Goal: Task Accomplishment & Management: Complete application form

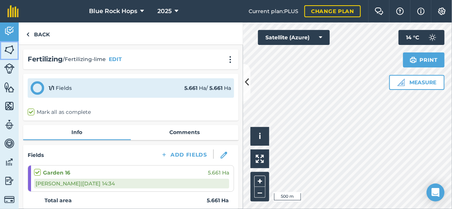
click at [10, 45] on img at bounding box center [9, 49] width 10 height 11
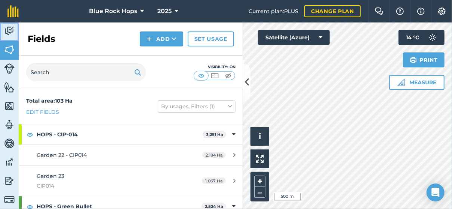
click at [10, 27] on img at bounding box center [9, 30] width 10 height 11
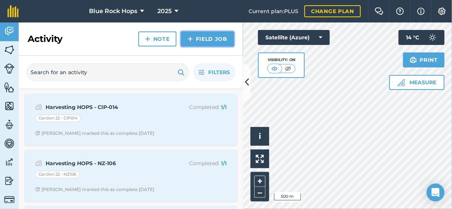
click at [196, 35] on link "Field Job" at bounding box center [207, 38] width 53 height 15
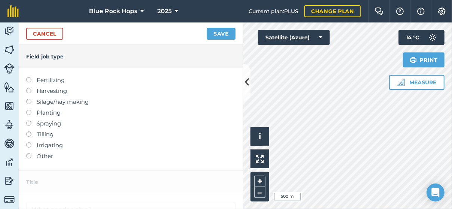
click at [28, 121] on label at bounding box center [31, 121] width 10 height 0
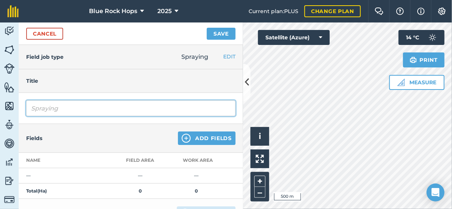
click at [88, 110] on input "Spraying" at bounding box center [131, 108] width 210 height 16
click at [132, 108] on input "Spraying- pre ermergents" at bounding box center [131, 108] width 210 height 16
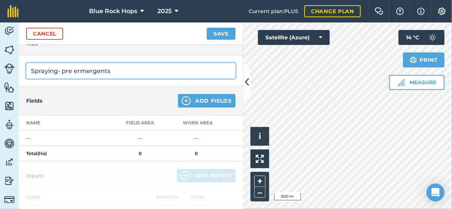
type input "Spraying- pre ermergents"
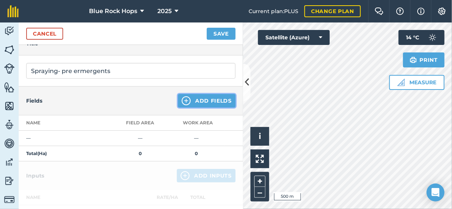
click at [198, 98] on button "Add Fields" at bounding box center [207, 100] width 58 height 13
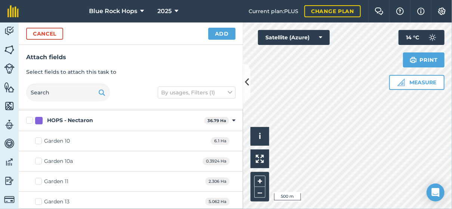
scroll to position [112, 0]
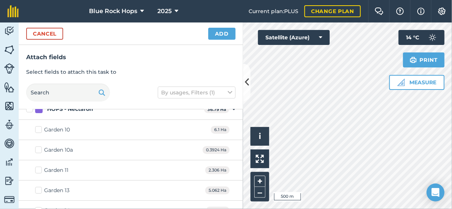
click at [41, 166] on label "Garden 11" at bounding box center [51, 170] width 33 height 8
click at [40, 166] on input "Garden 11" at bounding box center [37, 168] width 5 height 5
checkbox input "true"
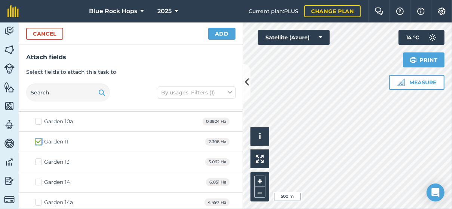
scroll to position [150, 0]
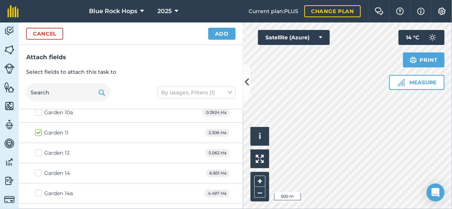
click at [39, 153] on label "Garden 13" at bounding box center [52, 153] width 34 height 8
click at [39, 153] on input "Garden 13" at bounding box center [37, 151] width 5 height 5
checkbox input "true"
click at [37, 170] on label "Garden 14" at bounding box center [52, 173] width 35 height 8
click at [37, 170] on input "Garden 14" at bounding box center [37, 171] width 5 height 5
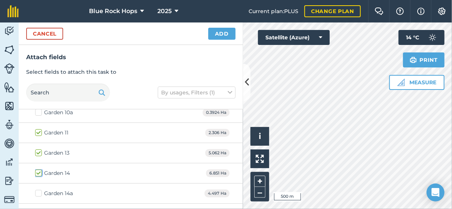
checkbox input "true"
drag, startPoint x: 39, startPoint y: 189, endPoint x: 49, endPoint y: 191, distance: 10.3
click at [45, 190] on label "Garden 14a" at bounding box center [54, 193] width 38 height 8
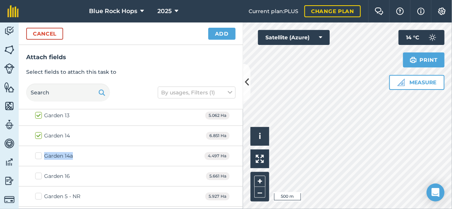
click at [39, 152] on label "Garden 14a" at bounding box center [54, 156] width 38 height 8
click at [39, 152] on input "Garden 14a" at bounding box center [37, 154] width 5 height 5
checkbox input "true"
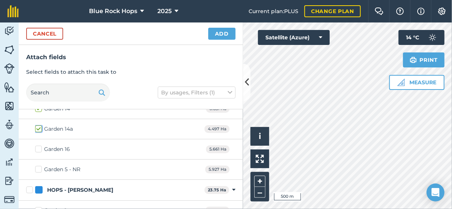
scroll to position [225, 0]
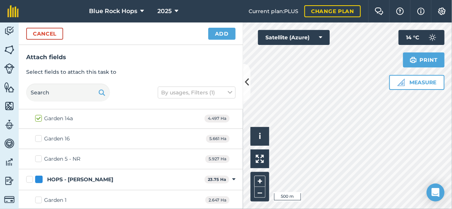
click at [40, 157] on label "Garden 5 - NR" at bounding box center [57, 159] width 45 height 8
click at [40, 157] on input "Garden 5 - NR" at bounding box center [37, 157] width 5 height 5
checkbox input "true"
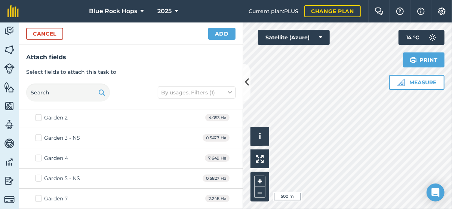
scroll to position [337, 0]
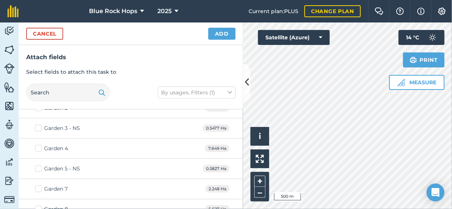
drag, startPoint x: 42, startPoint y: 146, endPoint x: 96, endPoint y: 147, distance: 54.7
click at [43, 146] on label "Garden 4" at bounding box center [51, 148] width 33 height 8
click at [40, 146] on input "Garden 4" at bounding box center [37, 146] width 5 height 5
checkbox input "true"
click at [40, 165] on label "Garden 5 - NS" at bounding box center [57, 169] width 45 height 8
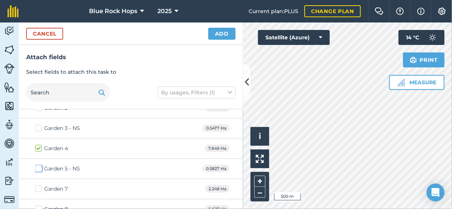
click at [40, 165] on input "Garden 5 - NS" at bounding box center [37, 167] width 5 height 5
checkbox input "true"
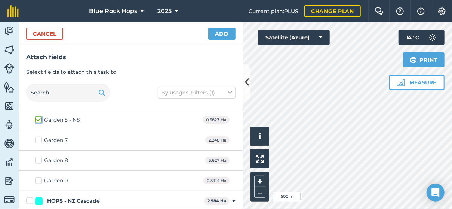
scroll to position [374, 0]
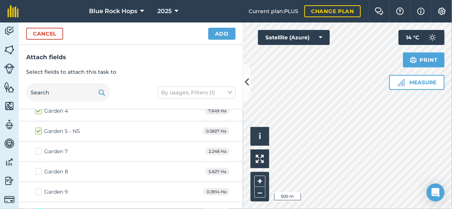
click at [38, 147] on label "Garden 7" at bounding box center [51, 151] width 33 height 8
click at [38, 147] on input "Garden 7" at bounding box center [37, 149] width 5 height 5
checkbox input "true"
click at [39, 168] on label "Garden 8" at bounding box center [51, 172] width 33 height 8
click at [39, 168] on input "Garden 8" at bounding box center [37, 170] width 5 height 5
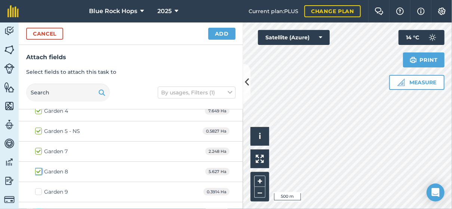
checkbox input "true"
drag, startPoint x: 39, startPoint y: 188, endPoint x: 124, endPoint y: 173, distance: 86.6
click at [39, 188] on label "Garden 9" at bounding box center [51, 192] width 33 height 8
click at [39, 188] on input "Garden 9" at bounding box center [37, 190] width 5 height 5
checkbox input "true"
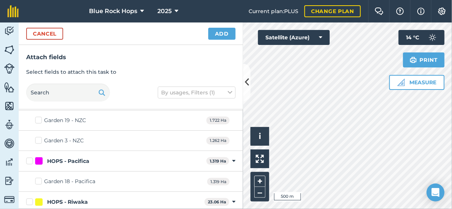
scroll to position [524, 0]
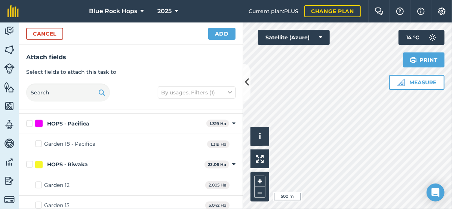
click at [41, 140] on label "Garden 18 - Pacifica" at bounding box center [65, 144] width 60 height 8
click at [40, 140] on input "Garden 18 - Pacifica" at bounding box center [37, 142] width 5 height 5
checkbox input "true"
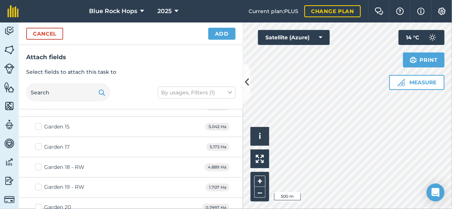
scroll to position [561, 0]
click at [39, 144] on label "Garden 12" at bounding box center [52, 148] width 34 height 8
click at [39, 144] on input "Garden 12" at bounding box center [37, 146] width 5 height 5
checkbox input "true"
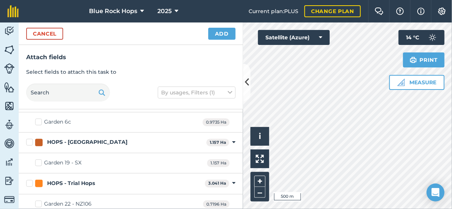
scroll to position [768, 0]
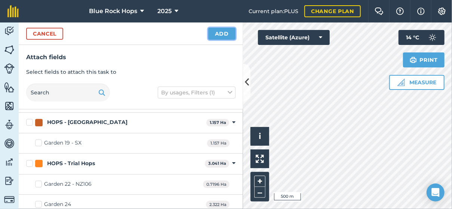
click at [223, 32] on button "Add" at bounding box center [221, 34] width 27 height 12
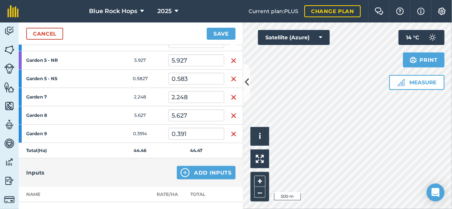
scroll to position [262, 0]
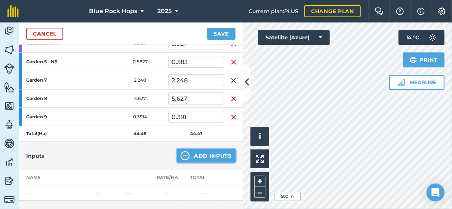
click at [201, 152] on button "Add Inputs" at bounding box center [206, 155] width 59 height 13
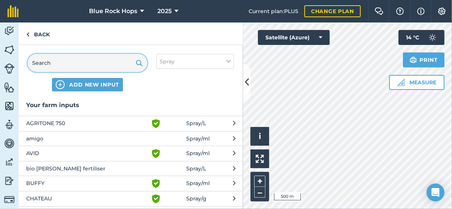
click at [59, 66] on input "text" at bounding box center [88, 63] width 120 height 18
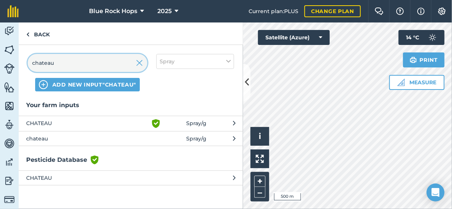
type input "chateau"
click at [97, 122] on span "CHATEAU" at bounding box center [87, 123] width 122 height 9
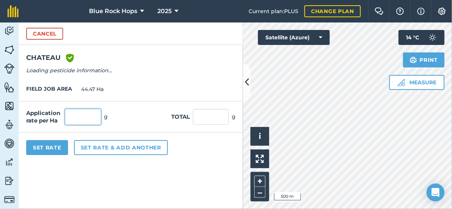
click at [93, 119] on input "text" at bounding box center [83, 117] width 36 height 16
type input "330"
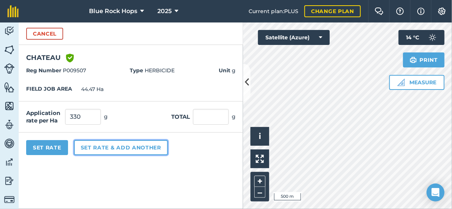
type input "14,675.1"
click at [107, 148] on button "Set rate & add another" at bounding box center [121, 147] width 94 height 15
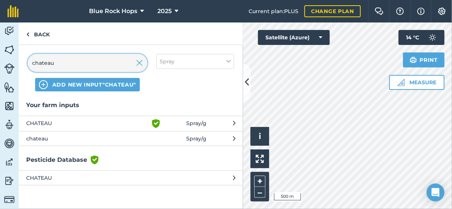
click at [68, 63] on input "chateau" at bounding box center [88, 63] width 120 height 18
type input "c"
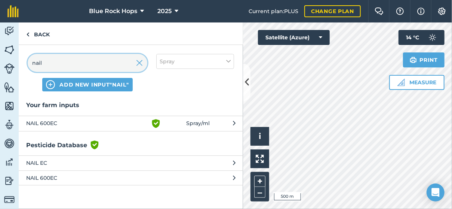
type input "nail"
click at [45, 117] on button "NAIL 600EC Green shield with white tick Spray / ml" at bounding box center [131, 123] width 225 height 15
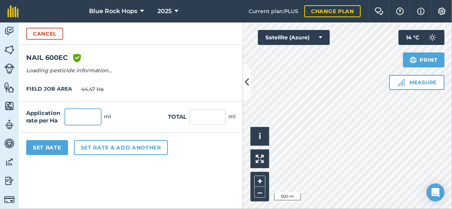
click at [71, 117] on input "text" at bounding box center [83, 117] width 36 height 16
type input "20"
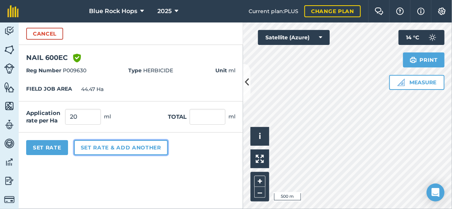
type input "889.4"
click at [98, 144] on button "Set rate & add another" at bounding box center [121, 147] width 94 height 15
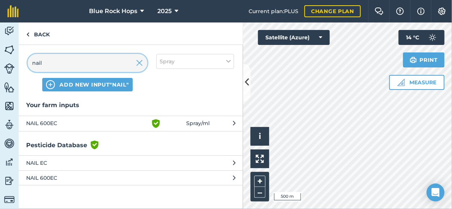
click at [60, 61] on input "nail" at bounding box center [88, 63] width 120 height 18
type input "n"
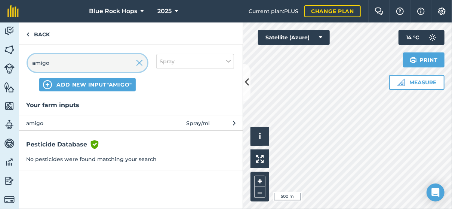
type input "amigo"
click at [42, 122] on span "amigo" at bounding box center [87, 123] width 122 height 8
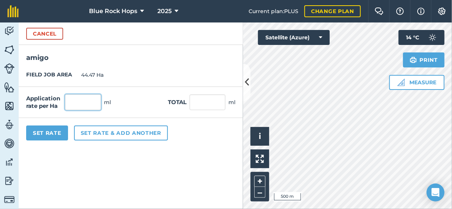
click at [93, 102] on input "text" at bounding box center [83, 102] width 36 height 16
type input "120"
type input "5,336.4"
click at [59, 133] on button "Set Rate" at bounding box center [47, 132] width 42 height 15
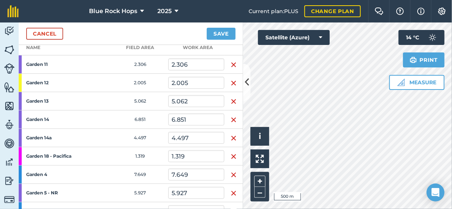
scroll to position [7, 0]
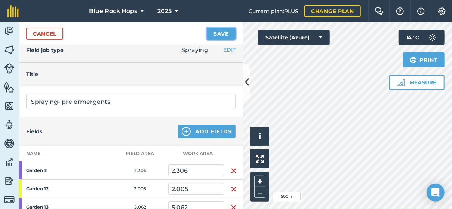
click at [226, 30] on button "Save" at bounding box center [221, 34] width 29 height 12
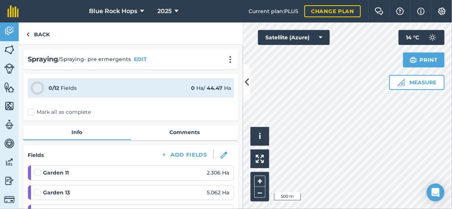
click at [30, 111] on label "Mark all as complete" at bounding box center [59, 112] width 63 height 8
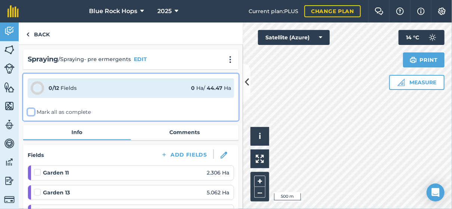
click at [30, 111] on input "Mark all as complete" at bounding box center [30, 110] width 5 height 5
checkbox input "false"
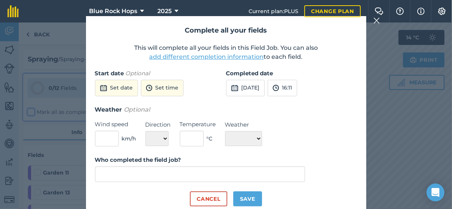
type input "[PERSON_NAME]"
click at [226, 56] on button "add different completion information" at bounding box center [207, 56] width 115 height 9
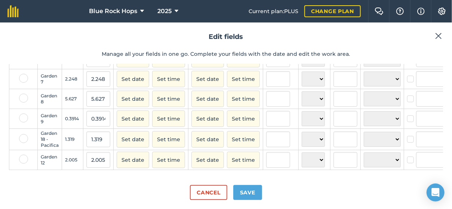
scroll to position [175, 0]
drag, startPoint x: 22, startPoint y: 128, endPoint x: 110, endPoint y: 138, distance: 89.2
click at [22, 134] on label at bounding box center [23, 138] width 9 height 9
click at [22, 134] on input "checkbox" at bounding box center [21, 136] width 5 height 5
checkbox input "true"
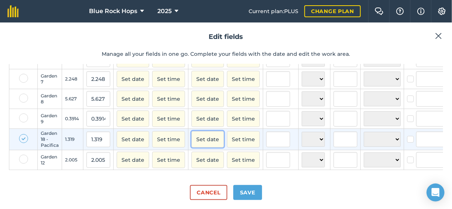
click at [203, 134] on button "Set date" at bounding box center [208, 139] width 33 height 16
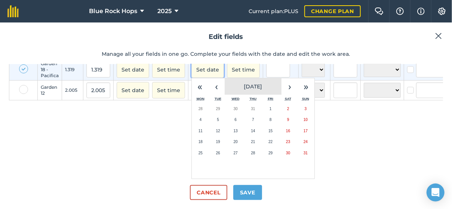
scroll to position [245, 0]
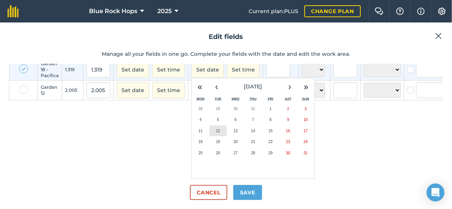
click at [216, 129] on abbr "12" at bounding box center [218, 131] width 4 height 4
checkbox input "true"
type input "[PERSON_NAME]"
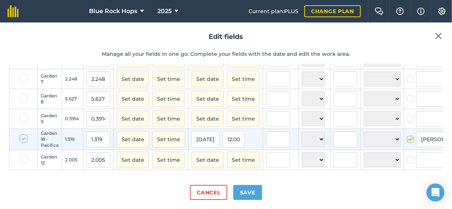
scroll to position [175, 0]
click at [24, 134] on label at bounding box center [23, 138] width 9 height 9
click at [24, 134] on input "checkbox" at bounding box center [21, 136] width 5 height 5
checkbox input "false"
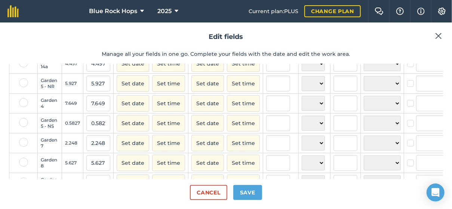
scroll to position [63, 0]
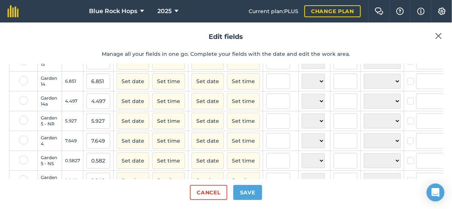
click at [24, 124] on label at bounding box center [23, 120] width 9 height 9
click at [24, 121] on input "checkbox" at bounding box center [21, 118] width 5 height 5
checkbox input "true"
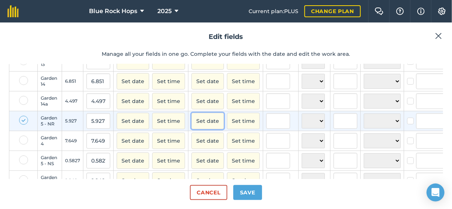
click at [208, 125] on button "Set date" at bounding box center [208, 121] width 33 height 16
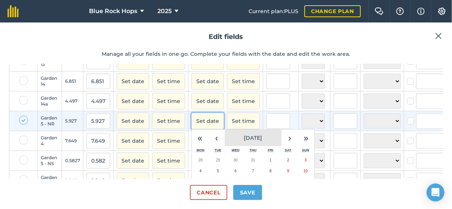
scroll to position [138, 0]
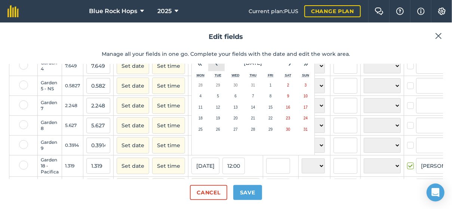
click at [211, 68] on button "‹" at bounding box center [216, 63] width 16 height 16
click at [200, 98] on abbr "7" at bounding box center [201, 96] width 2 height 4
checkbox input "true"
type input "[PERSON_NAME]"
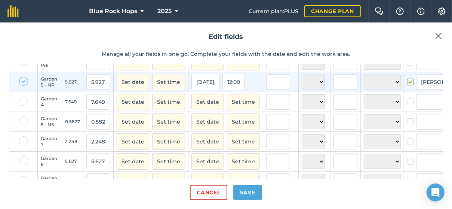
scroll to position [112, 0]
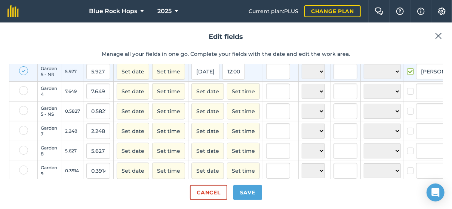
click at [25, 114] on label at bounding box center [23, 110] width 9 height 9
click at [24, 111] on input "checkbox" at bounding box center [21, 108] width 5 height 5
checkbox input "true"
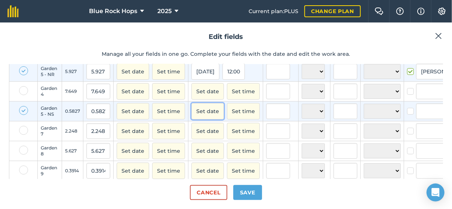
click at [210, 115] on button "Set date" at bounding box center [208, 111] width 33 height 16
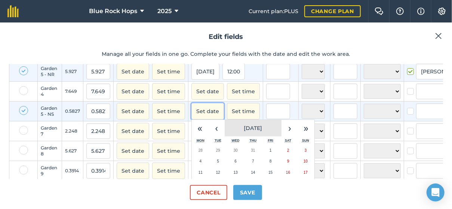
scroll to position [150, 0]
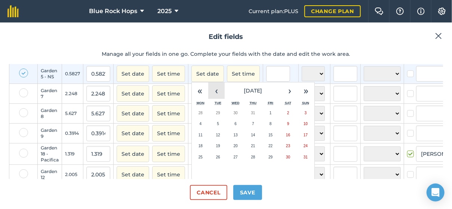
click at [214, 97] on button "‹" at bounding box center [216, 90] width 16 height 16
click at [200, 126] on button "7" at bounding box center [201, 123] width 18 height 11
checkbox input "true"
type input "[PERSON_NAME]"
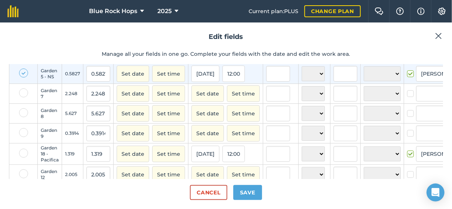
click at [24, 75] on label at bounding box center [23, 72] width 9 height 9
click at [24, 73] on input "checkbox" at bounding box center [21, 70] width 5 height 5
checkbox input "false"
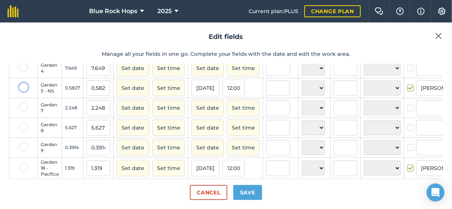
scroll to position [75, 0]
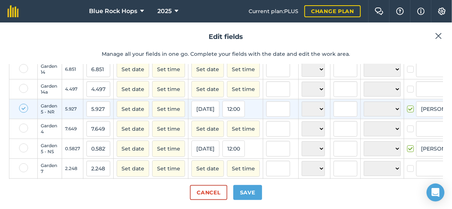
drag, startPoint x: 24, startPoint y: 110, endPoint x: 87, endPoint y: 111, distance: 63.6
click at [24, 111] on label at bounding box center [23, 108] width 9 height 9
click at [24, 109] on input "checkbox" at bounding box center [21, 106] width 5 height 5
checkbox input "false"
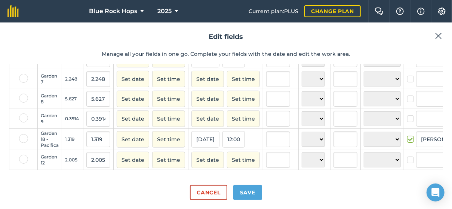
scroll to position [100, 0]
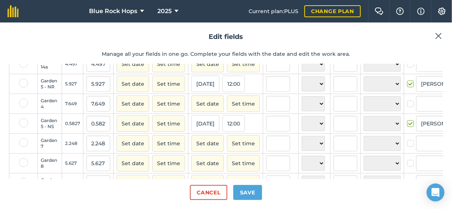
click at [21, 146] on label at bounding box center [23, 142] width 9 height 9
click at [21, 143] on input "checkbox" at bounding box center [21, 140] width 5 height 5
checkbox input "true"
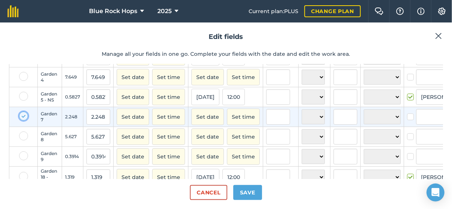
scroll to position [137, 0]
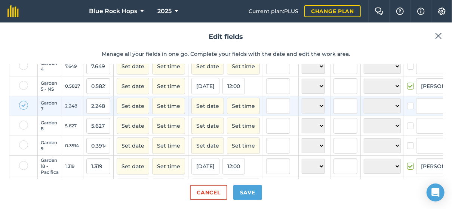
click at [21, 129] on label at bounding box center [23, 125] width 9 height 9
click at [21, 125] on input "checkbox" at bounding box center [21, 123] width 5 height 5
checkbox input "true"
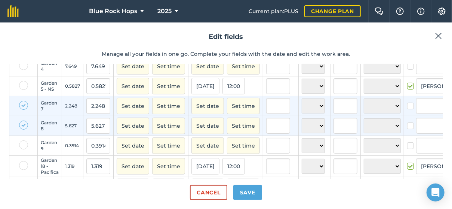
click at [23, 149] on label at bounding box center [23, 144] width 9 height 9
click at [23, 145] on input "checkbox" at bounding box center [21, 142] width 5 height 5
checkbox input "true"
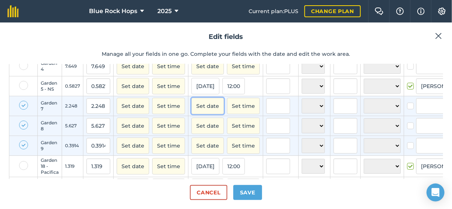
click at [201, 113] on button "Set date" at bounding box center [208, 106] width 33 height 16
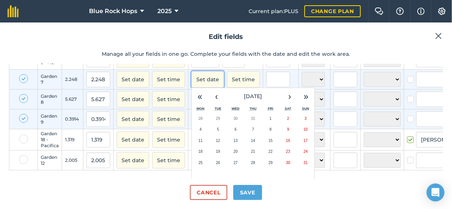
scroll to position [175, 0]
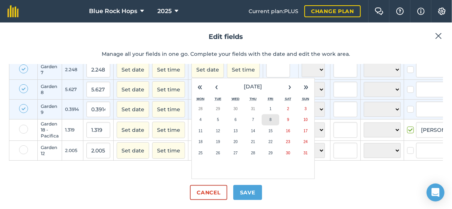
click at [265, 122] on button "8" at bounding box center [271, 119] width 18 height 11
checkbox input "true"
type input "[PERSON_NAME]"
checkbox input "true"
type input "[PERSON_NAME]"
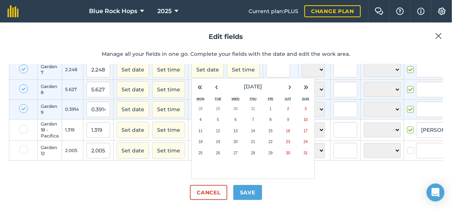
checkbox input "true"
type input "[PERSON_NAME]"
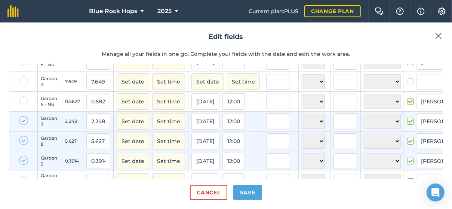
scroll to position [137, 0]
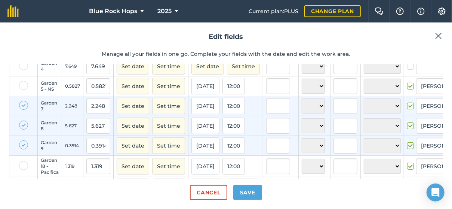
click at [23, 107] on label at bounding box center [23, 105] width 9 height 9
click at [23, 106] on input "checkbox" at bounding box center [21, 103] width 5 height 5
checkbox input "false"
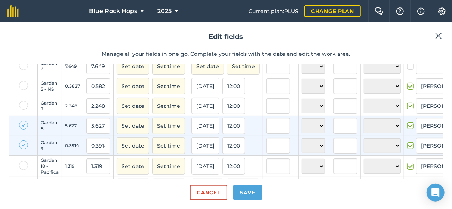
drag, startPoint x: 24, startPoint y: 129, endPoint x: 24, endPoint y: 144, distance: 15.0
click at [24, 129] on label at bounding box center [23, 125] width 9 height 9
click at [24, 125] on input "checkbox" at bounding box center [21, 123] width 5 height 5
checkbox input "false"
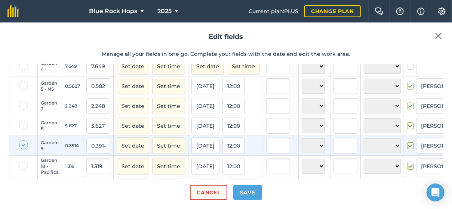
drag, startPoint x: 20, startPoint y: 149, endPoint x: 88, endPoint y: 141, distance: 68.9
click at [21, 149] on label at bounding box center [23, 144] width 9 height 9
click at [21, 145] on input "checkbox" at bounding box center [21, 142] width 5 height 5
checkbox input "false"
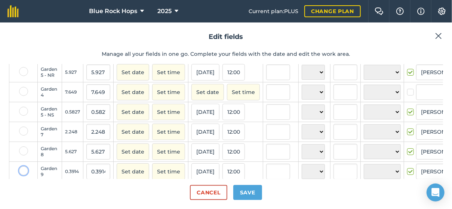
scroll to position [100, 0]
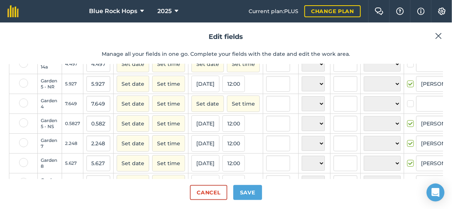
drag, startPoint x: 23, startPoint y: 89, endPoint x: 32, endPoint y: 88, distance: 9.1
click at [23, 88] on label at bounding box center [23, 83] width 9 height 9
click at [23, 83] on input "checkbox" at bounding box center [21, 81] width 5 height 5
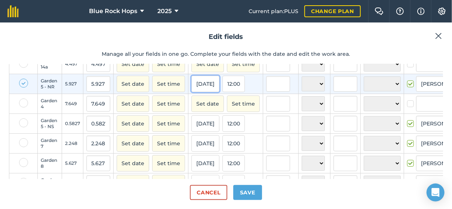
click at [194, 88] on button "[DATE]" at bounding box center [206, 84] width 28 height 16
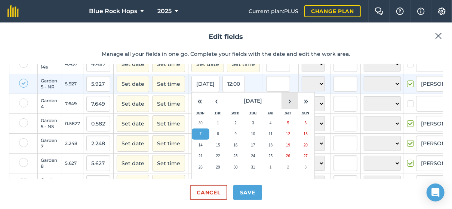
click at [285, 104] on button "›" at bounding box center [290, 100] width 16 height 16
click at [247, 138] on button "7" at bounding box center [254, 133] width 18 height 11
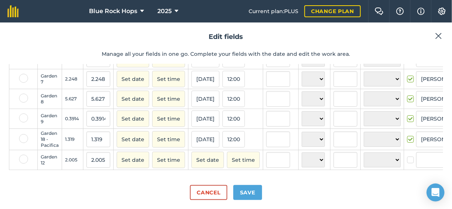
scroll to position [25, 0]
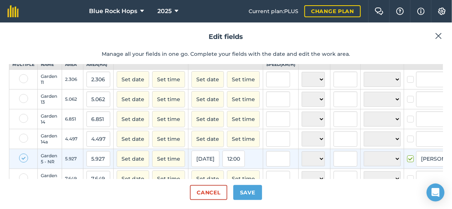
drag, startPoint x: 22, startPoint y: 162, endPoint x: 91, endPoint y: 143, distance: 71.1
click at [22, 162] on label at bounding box center [23, 157] width 9 height 9
click at [22, 158] on input "checkbox" at bounding box center [21, 155] width 5 height 5
checkbox input "false"
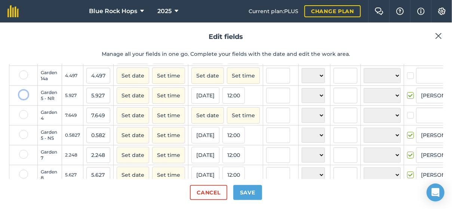
scroll to position [100, 0]
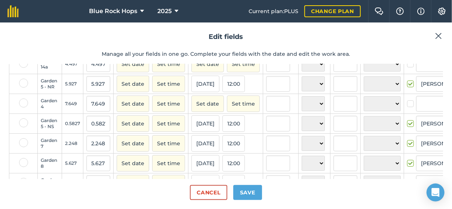
drag, startPoint x: 23, startPoint y: 128, endPoint x: 126, endPoint y: 127, distance: 103.3
click at [24, 127] on label at bounding box center [23, 122] width 9 height 9
click at [24, 123] on input "checkbox" at bounding box center [21, 120] width 5 height 5
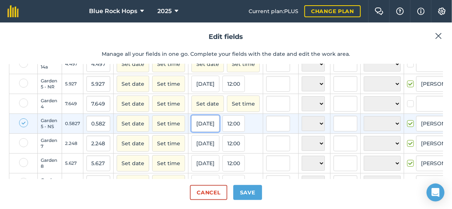
click at [201, 129] on button "[DATE]" at bounding box center [206, 123] width 28 height 16
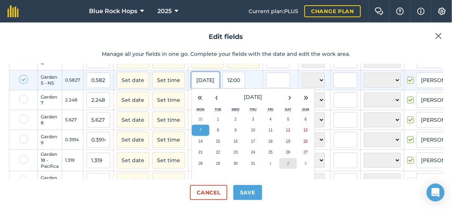
scroll to position [175, 0]
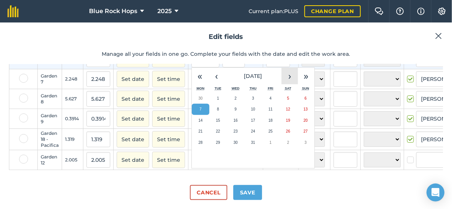
click at [289, 69] on button "›" at bounding box center [290, 76] width 16 height 16
click at [245, 104] on button "7" at bounding box center [254, 109] width 18 height 11
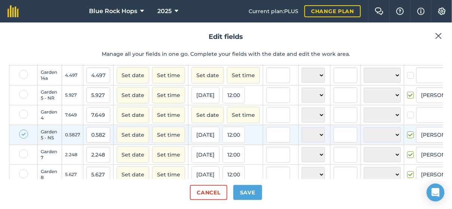
scroll to position [100, 0]
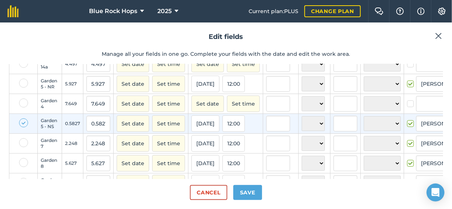
click at [24, 127] on label at bounding box center [23, 122] width 9 height 9
click at [24, 123] on input "checkbox" at bounding box center [21, 120] width 5 height 5
checkbox input "false"
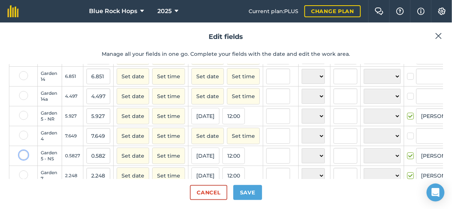
scroll to position [0, 0]
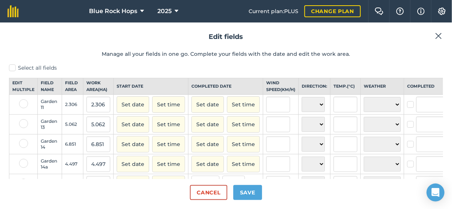
click at [23, 128] on label at bounding box center [23, 123] width 9 height 9
click at [23, 124] on input "checkbox" at bounding box center [21, 121] width 5 height 5
checkbox input "true"
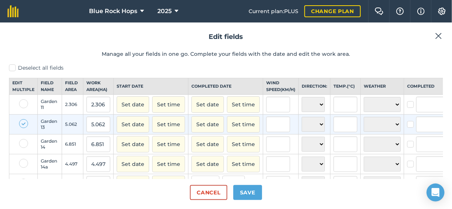
click at [25, 148] on label at bounding box center [23, 143] width 9 height 9
click at [24, 144] on input "checkbox" at bounding box center [21, 141] width 5 height 5
checkbox input "true"
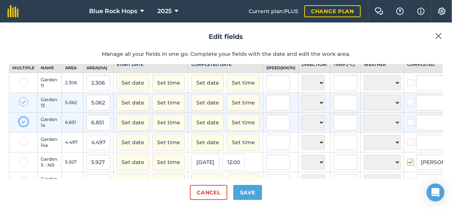
scroll to position [37, 0]
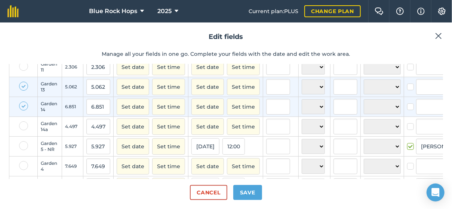
click at [21, 130] on label at bounding box center [23, 125] width 9 height 9
click at [21, 126] on input "checkbox" at bounding box center [21, 123] width 5 height 5
checkbox input "true"
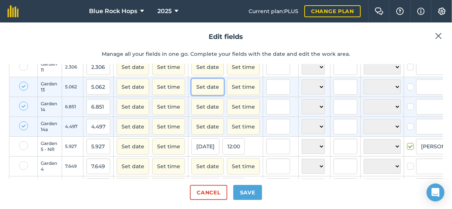
click at [202, 92] on button "Set date" at bounding box center [208, 87] width 33 height 16
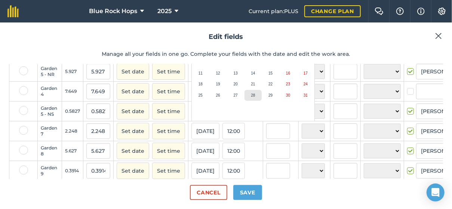
scroll to position [75, 0]
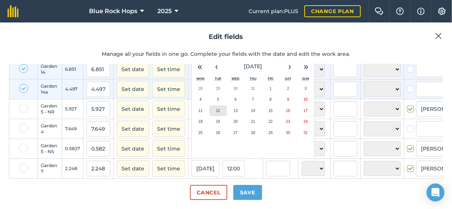
click at [216, 113] on abbr "12" at bounding box center [218, 111] width 4 height 4
checkbox input "true"
type input "[PERSON_NAME]"
checkbox input "true"
type input "[PERSON_NAME]"
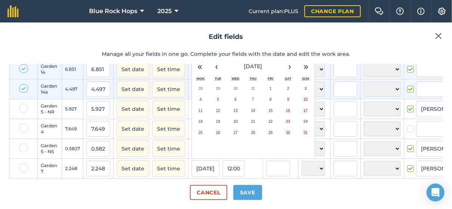
checkbox input "true"
type input "[PERSON_NAME]"
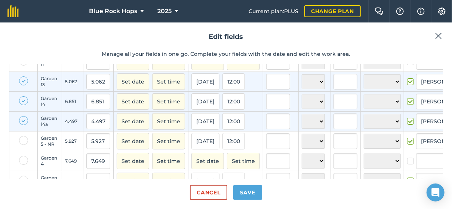
scroll to position [0, 0]
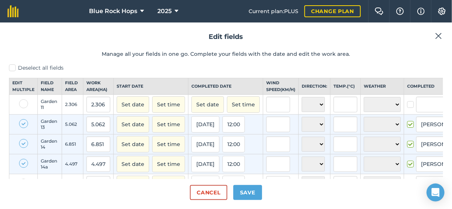
drag, startPoint x: 22, startPoint y: 127, endPoint x: 24, endPoint y: 142, distance: 15.1
click at [24, 128] on label at bounding box center [23, 123] width 9 height 9
click at [24, 124] on input "checkbox" at bounding box center [21, 121] width 5 height 5
checkbox input "false"
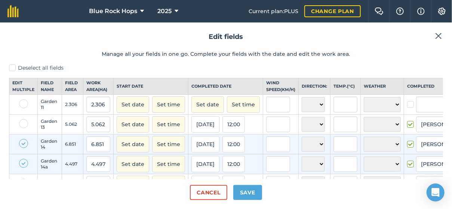
click at [22, 148] on label at bounding box center [23, 143] width 9 height 9
click at [22, 144] on input "checkbox" at bounding box center [21, 141] width 5 height 5
checkbox input "false"
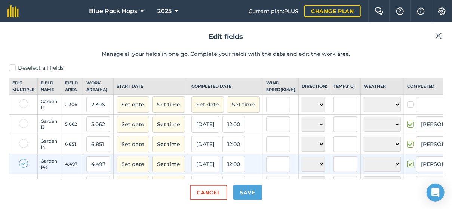
click at [24, 167] on label at bounding box center [23, 163] width 9 height 9
click at [24, 164] on input "checkbox" at bounding box center [21, 161] width 5 height 5
checkbox input "false"
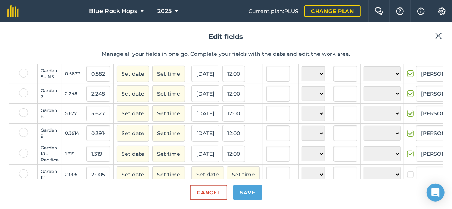
scroll to position [175, 0]
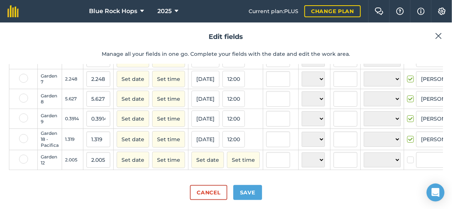
click at [24, 155] on label at bounding box center [23, 159] width 9 height 9
click at [24, 155] on input "checkbox" at bounding box center [21, 157] width 5 height 5
checkbox input "true"
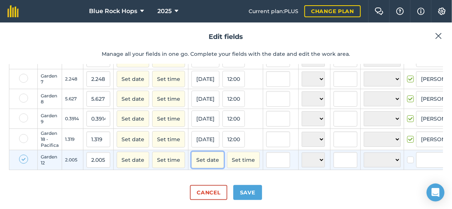
click at [213, 154] on button "Set date" at bounding box center [208, 160] width 33 height 16
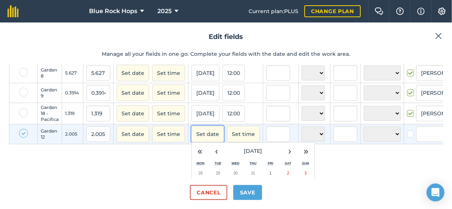
scroll to position [265, 0]
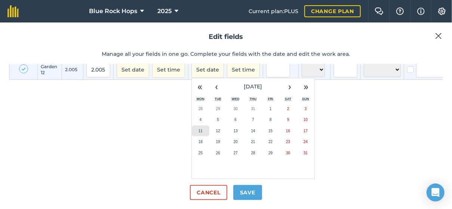
click at [196, 125] on button "11" at bounding box center [201, 130] width 18 height 11
checkbox input "true"
type input "[PERSON_NAME]"
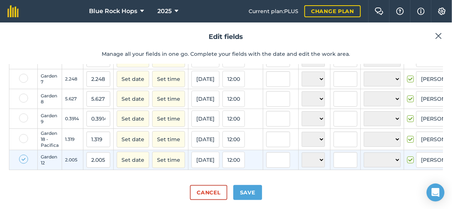
scroll to position [175, 0]
click at [24, 155] on label at bounding box center [23, 159] width 9 height 9
click at [24, 155] on input "checkbox" at bounding box center [21, 157] width 5 height 5
checkbox input "false"
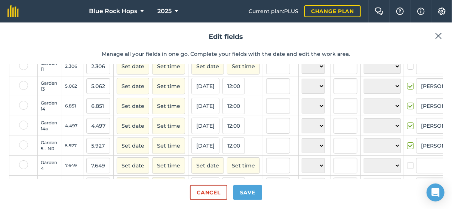
scroll to position [0, 0]
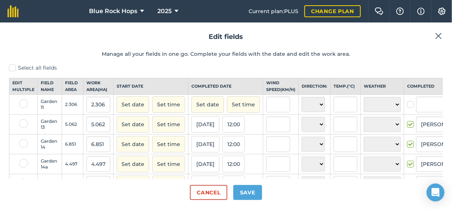
click at [21, 108] on label at bounding box center [23, 103] width 9 height 9
click at [21, 104] on input "checkbox" at bounding box center [21, 101] width 5 height 5
checkbox input "true"
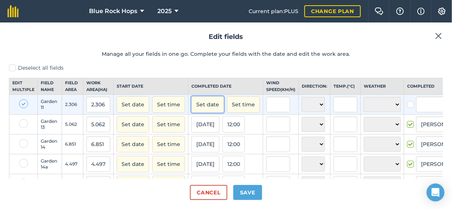
click at [209, 109] on button "Set date" at bounding box center [208, 104] width 33 height 16
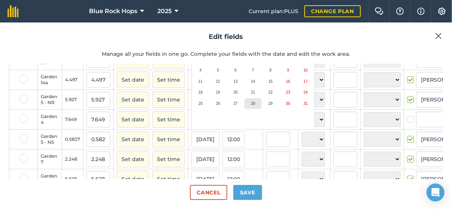
scroll to position [75, 0]
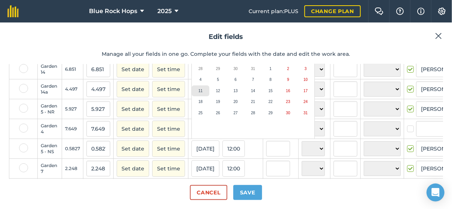
click at [198, 95] on button "11" at bounding box center [201, 90] width 18 height 11
checkbox input "true"
type input "[PERSON_NAME]"
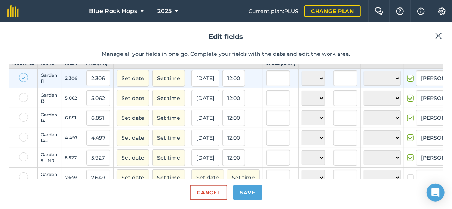
scroll to position [0, 0]
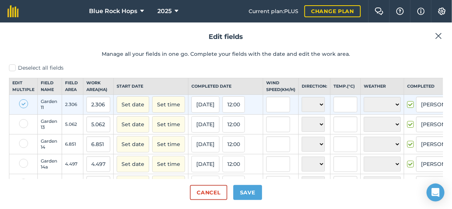
click at [25, 108] on label at bounding box center [23, 103] width 9 height 9
click at [24, 104] on input "checkbox" at bounding box center [21, 101] width 5 height 5
checkbox input "false"
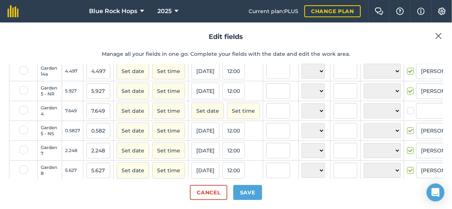
scroll to position [75, 0]
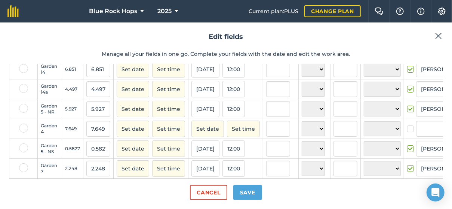
click at [23, 132] on label at bounding box center [23, 128] width 9 height 9
click at [23, 128] on input "checkbox" at bounding box center [21, 126] width 5 height 5
checkbox input "true"
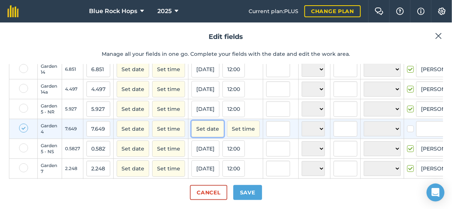
click at [211, 132] on button "Set date" at bounding box center [208, 129] width 33 height 16
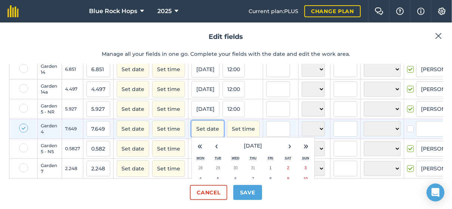
scroll to position [150, 0]
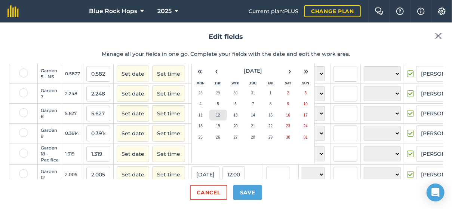
click at [216, 117] on abbr "12" at bounding box center [218, 115] width 4 height 4
checkbox input "true"
type input "[PERSON_NAME]"
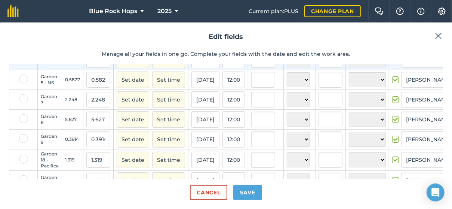
scroll to position [175, 0]
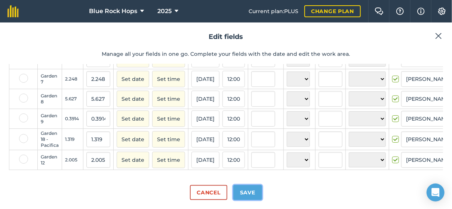
click at [246, 195] on button "Save" at bounding box center [248, 192] width 29 height 15
checkbox input "true"
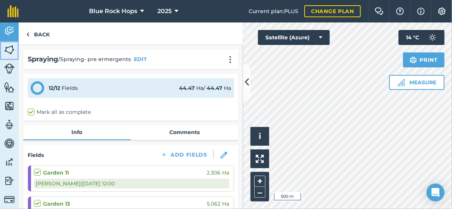
click at [11, 44] on img at bounding box center [9, 49] width 10 height 11
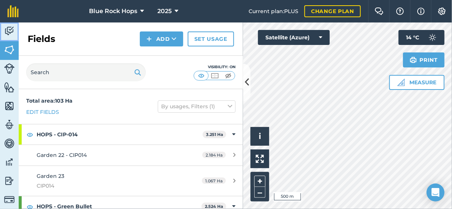
click at [10, 27] on img at bounding box center [9, 30] width 10 height 11
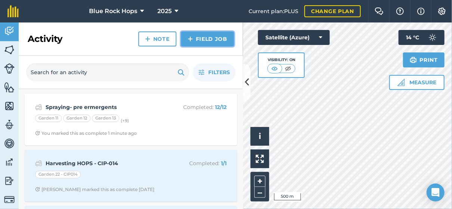
click at [220, 36] on link "Field Job" at bounding box center [207, 38] width 53 height 15
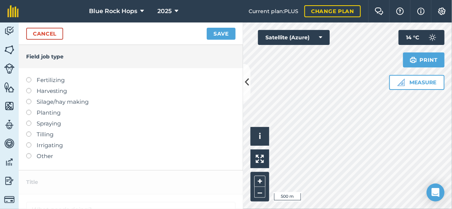
click at [29, 121] on label at bounding box center [31, 121] width 10 height 0
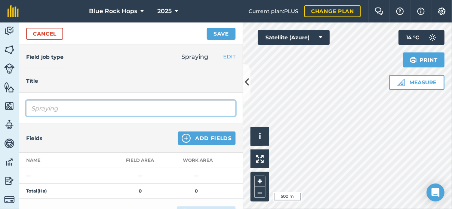
click at [65, 109] on input "Spraying" at bounding box center [131, 108] width 210 height 16
type input "Spraying-pre emergent"
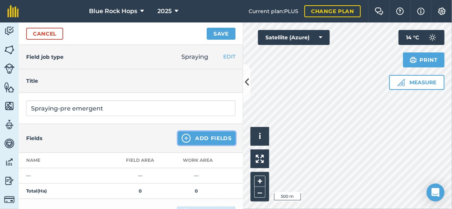
click at [198, 134] on button "Add Fields" at bounding box center [207, 137] width 58 height 13
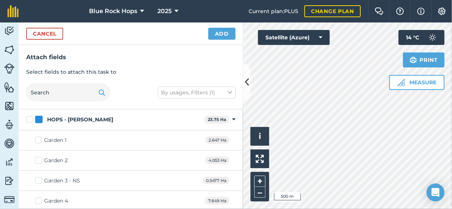
scroll to position [299, 0]
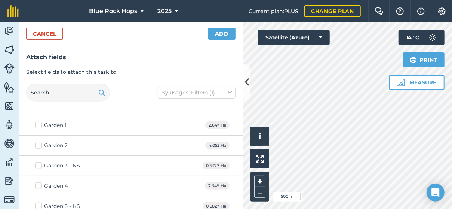
click at [40, 162] on label "Garden 3 - NS" at bounding box center [57, 166] width 45 height 8
click at [40, 162] on input "Garden 3 - NS" at bounding box center [37, 164] width 5 height 5
checkbox input "true"
drag, startPoint x: 37, startPoint y: 121, endPoint x: 50, endPoint y: 135, distance: 19.9
click at [37, 121] on label "Garden 1" at bounding box center [50, 125] width 31 height 8
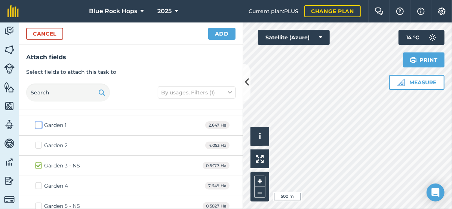
click at [37, 121] on input "Garden 1" at bounding box center [37, 123] width 5 height 5
checkbox input "true"
drag, startPoint x: 37, startPoint y: 141, endPoint x: 75, endPoint y: 141, distance: 38.2
click at [39, 141] on label "Garden 2" at bounding box center [51, 145] width 33 height 8
click at [39, 141] on input "Garden 2" at bounding box center [37, 143] width 5 height 5
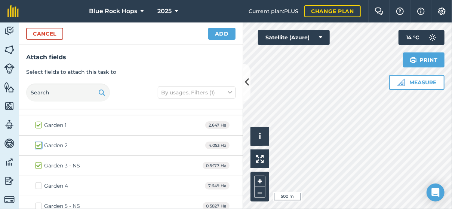
checkbox input "true"
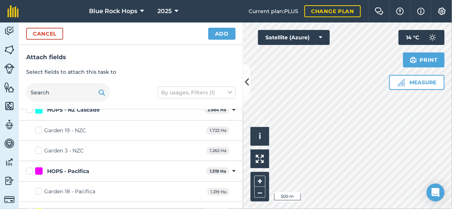
scroll to position [487, 0]
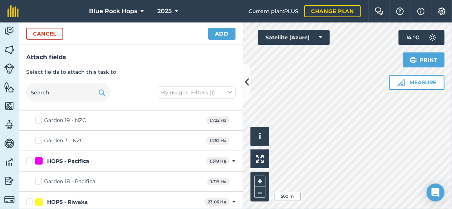
click at [38, 132] on div "Garden 3 - NZC 1.262 Ha" at bounding box center [131, 141] width 225 height 20
click at [41, 137] on label "Garden 3 - NZC" at bounding box center [59, 141] width 49 height 8
click at [40, 137] on input "Garden 3 - NZC" at bounding box center [37, 139] width 5 height 5
checkbox input "true"
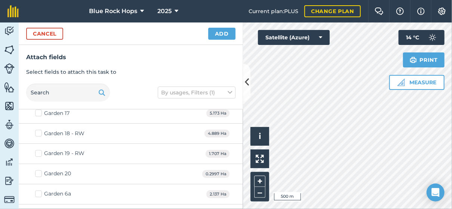
scroll to position [674, 0]
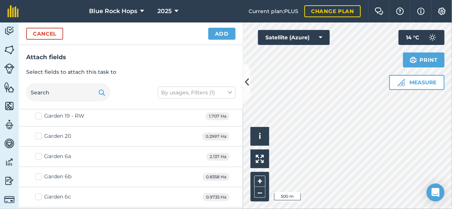
click at [42, 153] on label "Garden 6a" at bounding box center [53, 157] width 36 height 8
click at [40, 153] on input "Garden 6a" at bounding box center [37, 155] width 5 height 5
checkbox input "true"
click at [38, 173] on label "Garden 6b" at bounding box center [53, 177] width 36 height 8
click at [38, 173] on input "Garden 6b" at bounding box center [37, 175] width 5 height 5
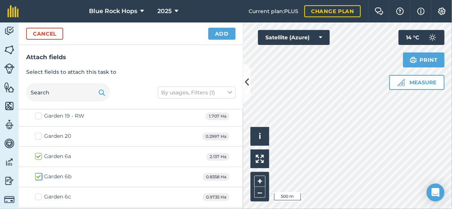
checkbox input "true"
drag, startPoint x: 39, startPoint y: 190, endPoint x: 119, endPoint y: 186, distance: 80.2
click at [39, 193] on label "Garden 6c" at bounding box center [53, 197] width 36 height 8
click at [39, 193] on input "Garden 6c" at bounding box center [37, 195] width 5 height 5
checkbox input "true"
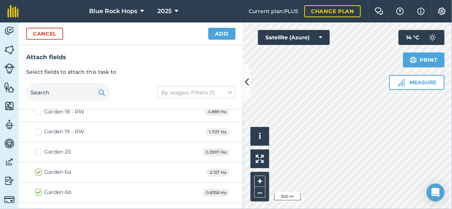
scroll to position [656, 0]
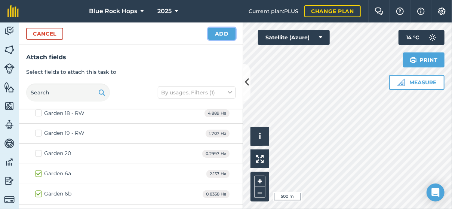
click at [214, 30] on button "Add" at bounding box center [221, 34] width 27 height 12
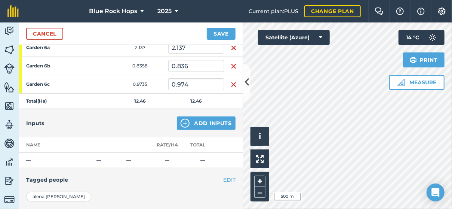
scroll to position [225, 0]
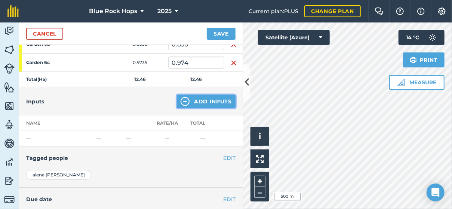
click at [201, 97] on button "Add Inputs" at bounding box center [206, 101] width 59 height 13
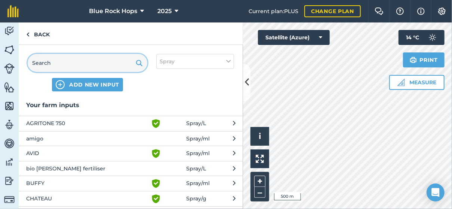
click at [77, 63] on input "text" at bounding box center [88, 63] width 120 height 18
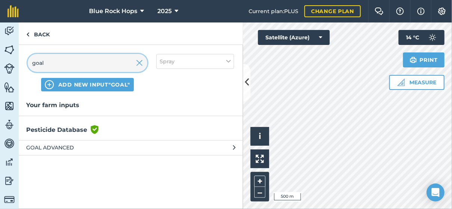
type input "goal"
click at [60, 148] on span "GOAL ADVANCED" at bounding box center [87, 147] width 122 height 8
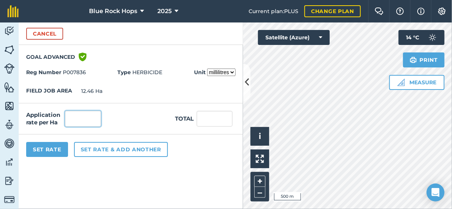
click at [87, 121] on input "text" at bounding box center [83, 119] width 36 height 16
type input "1.2"
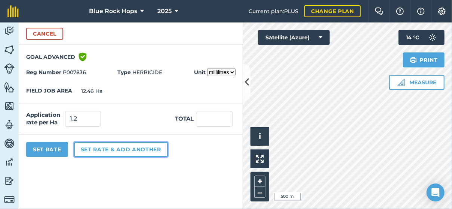
type input "14.952"
click at [94, 151] on button "Set rate & add another" at bounding box center [121, 149] width 94 height 15
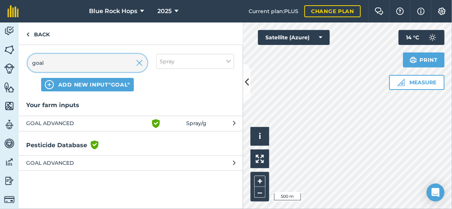
click at [56, 63] on input "goal" at bounding box center [88, 63] width 120 height 18
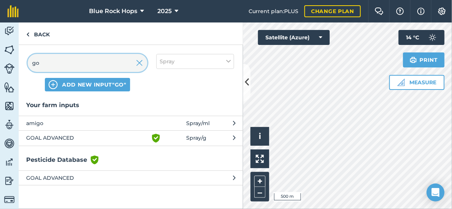
type input "g"
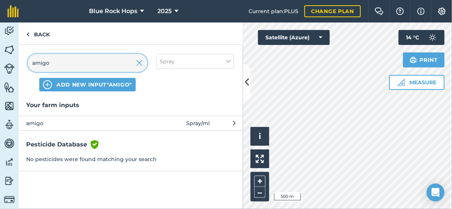
type input "amigo"
click at [51, 122] on span "amigo" at bounding box center [87, 123] width 122 height 8
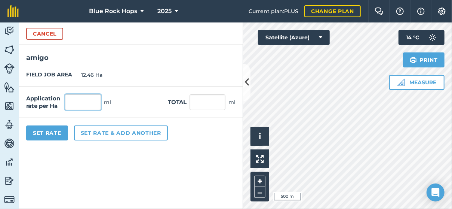
click at [77, 99] on input "text" at bounding box center [83, 102] width 36 height 16
type input "120"
type input "1,495.2"
click at [51, 129] on button "Set Rate" at bounding box center [47, 132] width 42 height 15
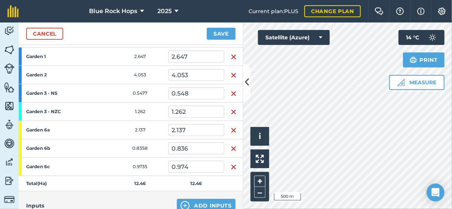
scroll to position [119, 0]
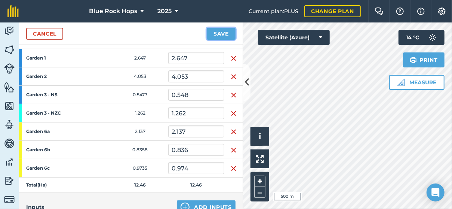
click at [218, 31] on button "Save" at bounding box center [221, 34] width 29 height 12
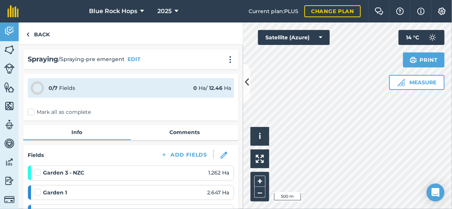
click at [33, 113] on label "Mark all as complete" at bounding box center [59, 112] width 63 height 8
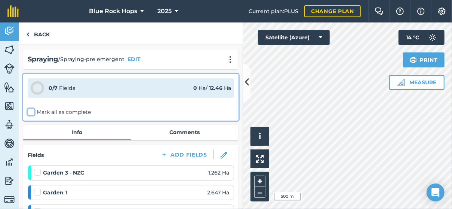
click at [33, 113] on input "Mark all as complete" at bounding box center [30, 110] width 5 height 5
checkbox input "false"
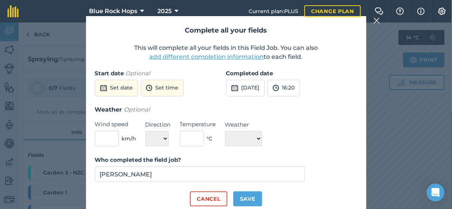
click at [208, 56] on button "add different completion information" at bounding box center [207, 56] width 115 height 9
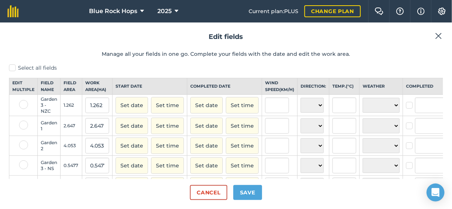
click at [24, 107] on label at bounding box center [23, 104] width 9 height 9
click at [24, 105] on input "checkbox" at bounding box center [21, 102] width 5 height 5
checkbox input "true"
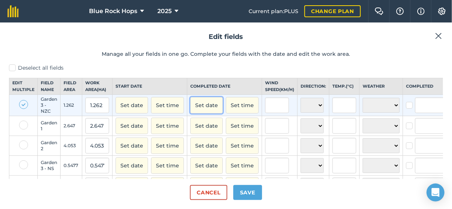
click at [211, 110] on button "Set date" at bounding box center [206, 105] width 33 height 16
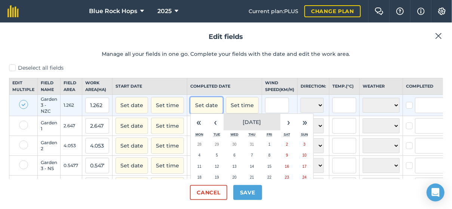
scroll to position [37, 0]
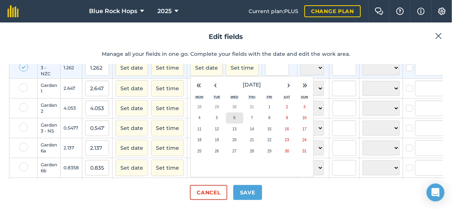
click at [232, 123] on button "6" at bounding box center [235, 117] width 18 height 11
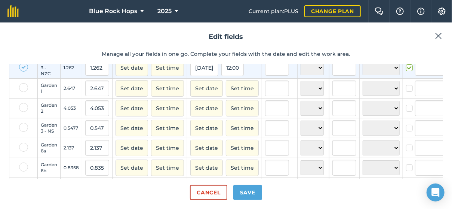
checkbox input "true"
type input "[PERSON_NAME]"
click at [25, 91] on label at bounding box center [23, 87] width 9 height 9
click at [24, 88] on input "checkbox" at bounding box center [21, 85] width 5 height 5
checkbox input "true"
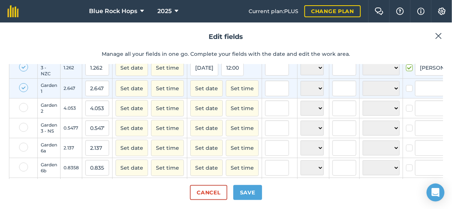
click at [22, 112] on label at bounding box center [23, 107] width 9 height 9
click at [22, 108] on input "checkbox" at bounding box center [21, 105] width 5 height 5
checkbox input "true"
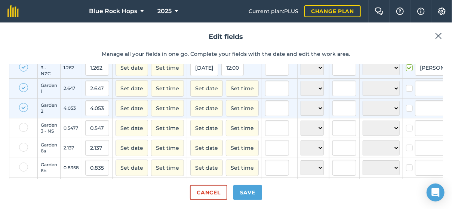
click at [24, 128] on label at bounding box center [23, 127] width 9 height 9
click at [24, 128] on input "checkbox" at bounding box center [21, 125] width 5 height 5
checkbox input "true"
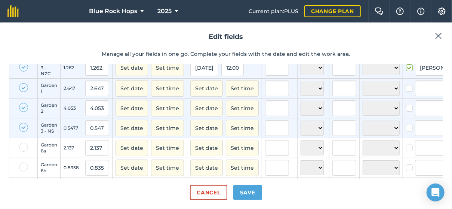
click at [22, 151] on label at bounding box center [23, 147] width 9 height 9
click at [22, 147] on input "checkbox" at bounding box center [21, 145] width 5 height 5
checkbox input "true"
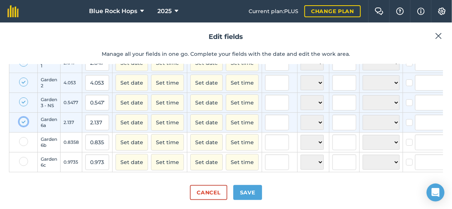
scroll to position [75, 0]
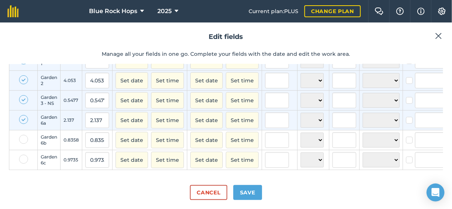
drag, startPoint x: 23, startPoint y: 133, endPoint x: 26, endPoint y: 142, distance: 9.5
click at [23, 135] on label at bounding box center [23, 139] width 9 height 9
click at [23, 135] on input "checkbox" at bounding box center [21, 137] width 5 height 5
checkbox input "true"
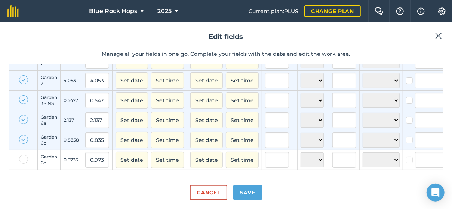
click at [25, 155] on label at bounding box center [23, 159] width 9 height 9
click at [24, 155] on input "checkbox" at bounding box center [21, 157] width 5 height 5
checkbox input "true"
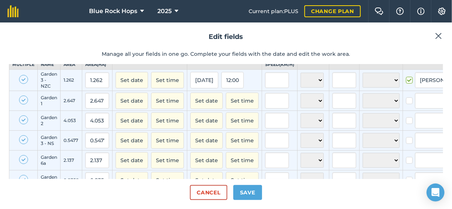
scroll to position [0, 0]
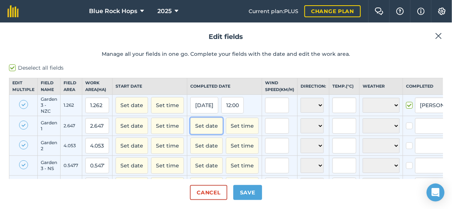
click at [202, 128] on button "Set date" at bounding box center [206, 126] width 33 height 16
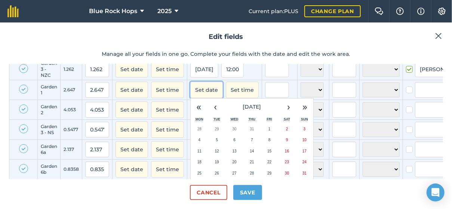
scroll to position [75, 0]
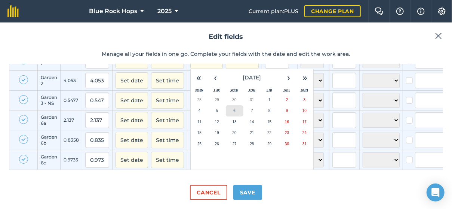
drag, startPoint x: 229, startPoint y: 105, endPoint x: 252, endPoint y: 103, distance: 22.9
click at [229, 105] on button "6" at bounding box center [235, 110] width 18 height 11
checkbox input "true"
type input "[PERSON_NAME]"
checkbox input "true"
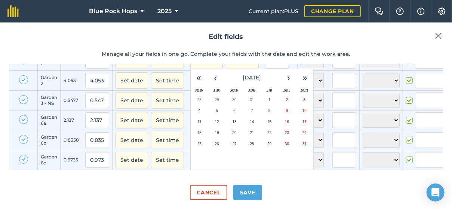
type input "[PERSON_NAME]"
checkbox input "true"
type input "[PERSON_NAME]"
checkbox input "true"
type input "[PERSON_NAME]"
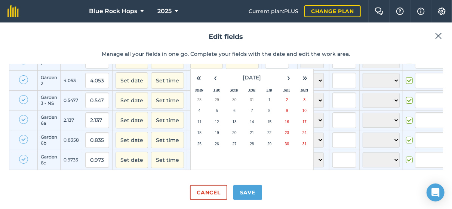
checkbox input "true"
type input "[PERSON_NAME]"
checkbox input "true"
type input "[PERSON_NAME]"
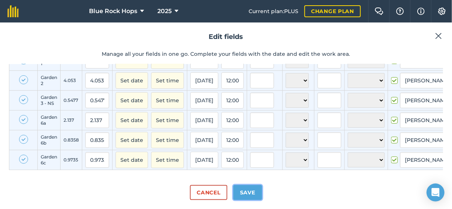
click at [248, 192] on button "Save" at bounding box center [248, 192] width 29 height 15
checkbox input "true"
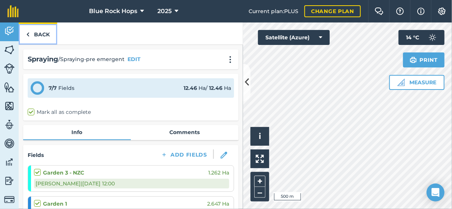
click at [47, 31] on link "Back" at bounding box center [38, 33] width 39 height 22
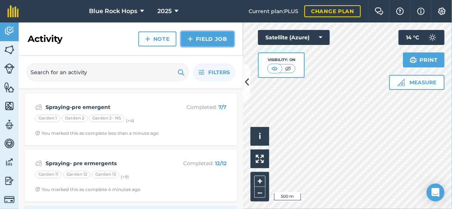
click at [213, 37] on link "Field Job" at bounding box center [207, 38] width 53 height 15
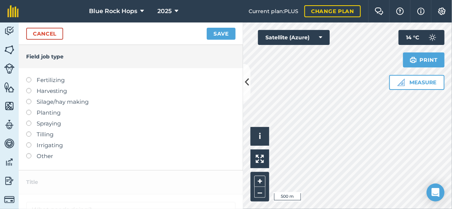
click at [30, 121] on label at bounding box center [31, 121] width 10 height 0
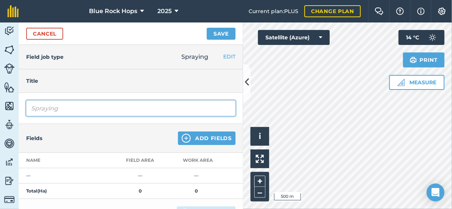
click at [84, 104] on input "Spraying" at bounding box center [131, 108] width 210 height 16
type input "Spraying-pre emergent"
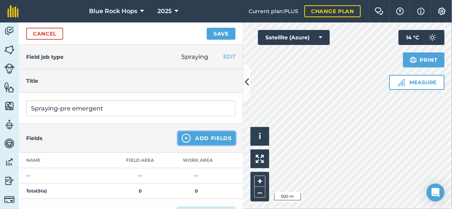
click at [207, 134] on button "Add Fields" at bounding box center [207, 137] width 58 height 13
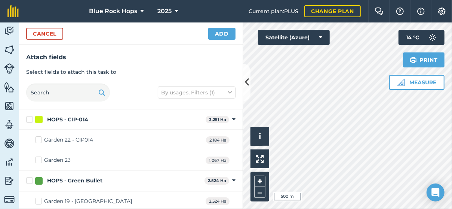
click at [43, 139] on label "Garden 22 - CIP014" at bounding box center [64, 140] width 58 height 8
click at [40, 139] on input "Garden 22 - CIP014" at bounding box center [37, 138] width 5 height 5
checkbox input "true"
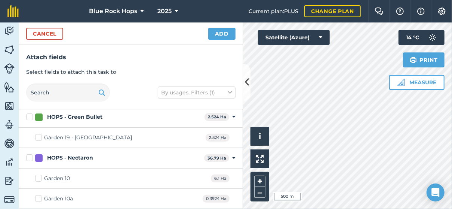
scroll to position [75, 0]
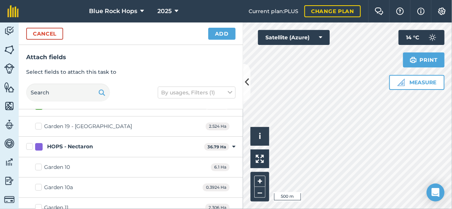
click at [40, 124] on label "Garden 19 - [GEOGRAPHIC_DATA]" at bounding box center [83, 126] width 97 height 8
click at [40, 124] on input "Garden 19 - [GEOGRAPHIC_DATA]" at bounding box center [37, 124] width 5 height 5
checkbox input "true"
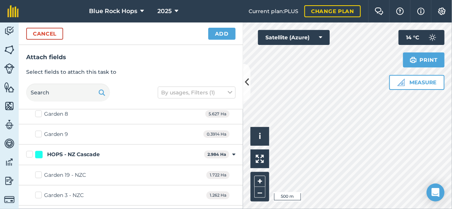
scroll to position [449, 0]
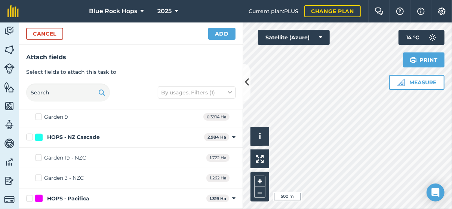
click at [40, 154] on label "Garden 19 - NZC" at bounding box center [60, 158] width 51 height 8
click at [40, 154] on input "Garden 19 - NZC" at bounding box center [37, 156] width 5 height 5
checkbox input "true"
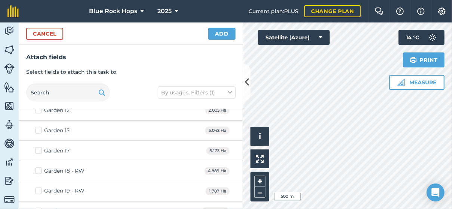
scroll to position [636, 0]
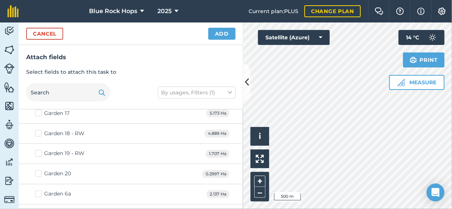
drag, startPoint x: 41, startPoint y: 147, endPoint x: 107, endPoint y: 146, distance: 66.3
click at [41, 150] on label "Garden 19 - RW" at bounding box center [59, 154] width 49 height 8
click at [40, 150] on input "Garden 19 - RW" at bounding box center [37, 152] width 5 height 5
drag, startPoint x: 42, startPoint y: 147, endPoint x: 111, endPoint y: 141, distance: 69.4
click at [45, 150] on label "Garden 19 - RW" at bounding box center [59, 154] width 49 height 8
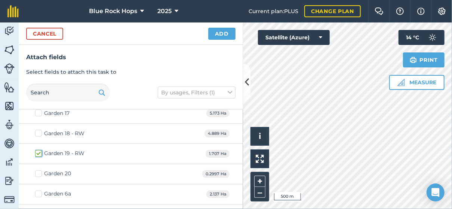
click at [40, 150] on input "Garden 19 - RW" at bounding box center [37, 152] width 5 height 5
checkbox input "false"
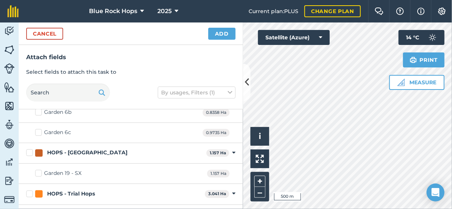
scroll to position [749, 0]
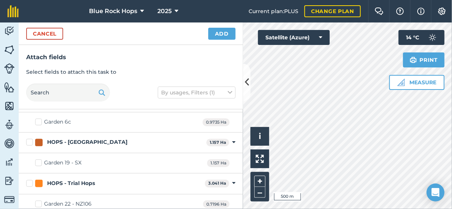
click at [42, 159] on label "Garden 19 - SX" at bounding box center [58, 163] width 46 height 8
click at [40, 159] on input "Garden 19 - SX" at bounding box center [37, 161] width 5 height 5
checkbox input "true"
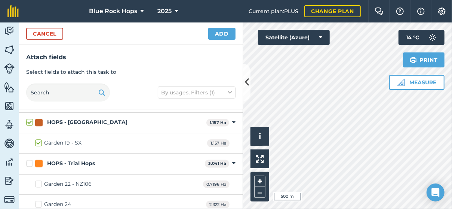
drag, startPoint x: 39, startPoint y: 178, endPoint x: 113, endPoint y: 169, distance: 73.9
click at [39, 180] on label "Garden 22 - NZ106" at bounding box center [63, 184] width 57 height 8
click at [39, 180] on input "Garden 22 - NZ106" at bounding box center [37, 182] width 5 height 5
checkbox input "true"
click at [42, 201] on label "Garden 24" at bounding box center [53, 205] width 36 height 8
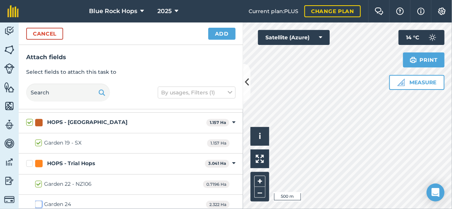
click at [40, 201] on input "Garden 24" at bounding box center [37, 203] width 5 height 5
checkbox input "true"
click at [226, 34] on button "Add" at bounding box center [221, 34] width 27 height 12
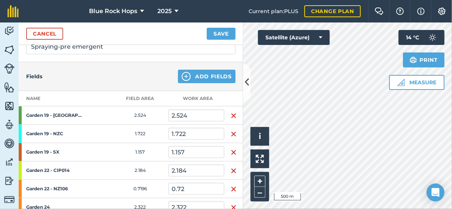
scroll to position [150, 0]
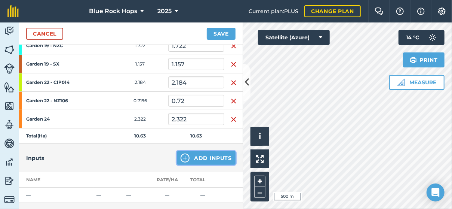
click at [211, 157] on button "Add Inputs" at bounding box center [206, 157] width 59 height 13
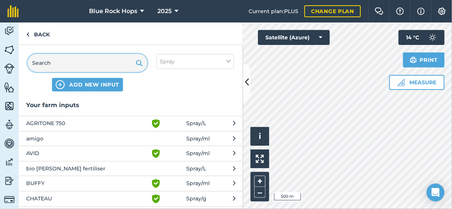
click at [59, 63] on input "text" at bounding box center [88, 63] width 120 height 18
click at [52, 197] on span "CHATEAU" at bounding box center [87, 198] width 122 height 9
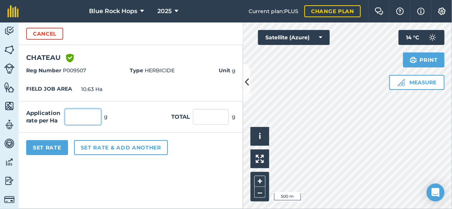
click at [84, 121] on input "text" at bounding box center [83, 117] width 36 height 16
type input "840"
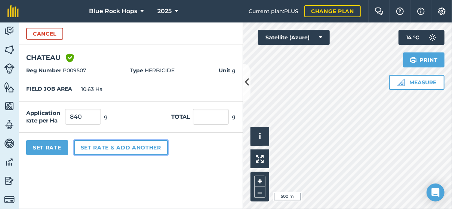
type input "8,929.2"
click at [118, 149] on button "Set rate & add another" at bounding box center [121, 147] width 94 height 15
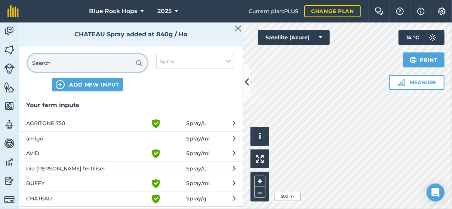
click at [74, 65] on input "text" at bounding box center [88, 63] width 120 height 18
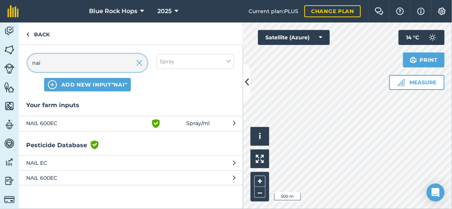
type input "nai"
click at [63, 121] on span "NAIL 600EC" at bounding box center [87, 123] width 122 height 9
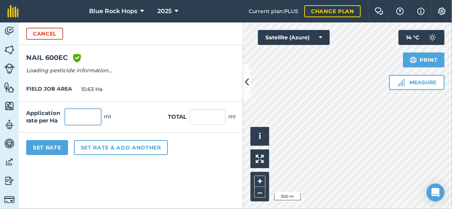
click at [81, 120] on input "text" at bounding box center [83, 117] width 36 height 16
type input "50"
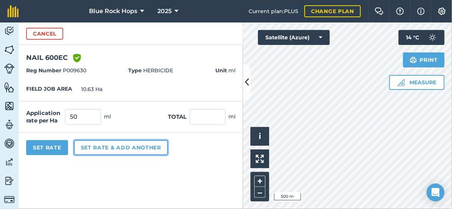
type input "531.5"
click at [95, 142] on button "Set rate & add another" at bounding box center [121, 147] width 94 height 15
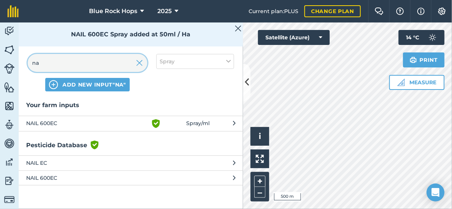
type input "n"
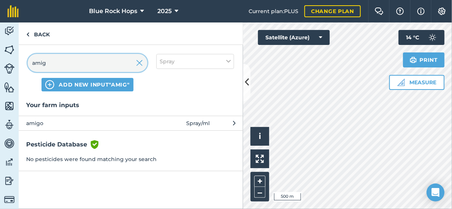
type input "amig"
click at [38, 123] on span "amigo" at bounding box center [87, 123] width 122 height 8
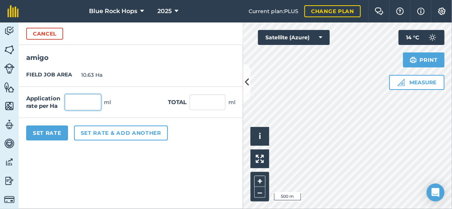
click at [81, 104] on input "text" at bounding box center [83, 102] width 36 height 16
type input "300"
type input "3,189"
click at [49, 129] on button "Set Rate" at bounding box center [47, 132] width 42 height 15
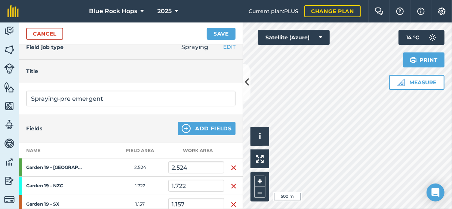
scroll to position [0, 0]
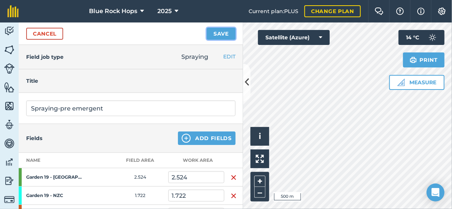
click at [221, 29] on button "Save" at bounding box center [221, 34] width 29 height 12
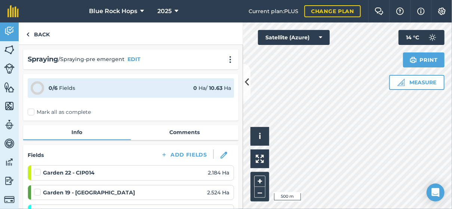
click at [31, 111] on label "Mark all as complete" at bounding box center [59, 112] width 63 height 8
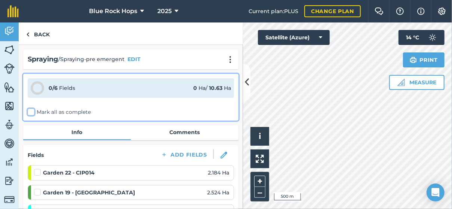
click at [31, 111] on input "Mark all as complete" at bounding box center [30, 110] width 5 height 5
checkbox input "false"
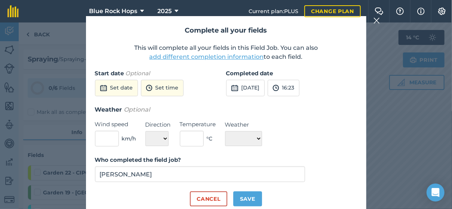
click at [231, 55] on button "add different completion information" at bounding box center [207, 56] width 115 height 9
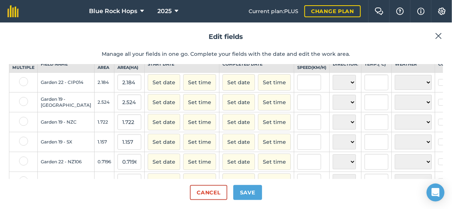
scroll to position [60, 0]
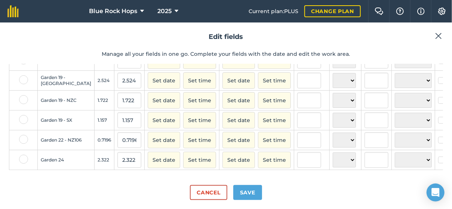
drag, startPoint x: 25, startPoint y: 133, endPoint x: 31, endPoint y: 162, distance: 29.9
click at [26, 135] on label at bounding box center [23, 139] width 9 height 9
click at [24, 135] on input "checkbox" at bounding box center [21, 137] width 5 height 5
checkbox input "true"
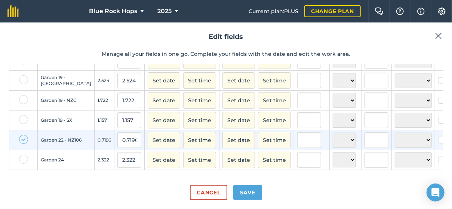
click at [21, 155] on label at bounding box center [23, 159] width 9 height 9
click at [21, 155] on input "checkbox" at bounding box center [21, 157] width 5 height 5
checkbox input "true"
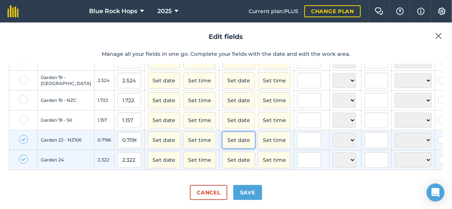
click at [223, 132] on button "Set date" at bounding box center [239, 140] width 33 height 16
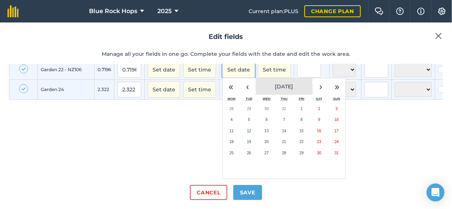
scroll to position [129, 0]
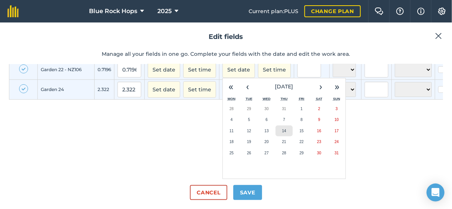
click at [282, 129] on abbr "14" at bounding box center [284, 131] width 4 height 4
checkbox input "true"
type input "[PERSON_NAME]"
checkbox input "true"
type input "[PERSON_NAME]"
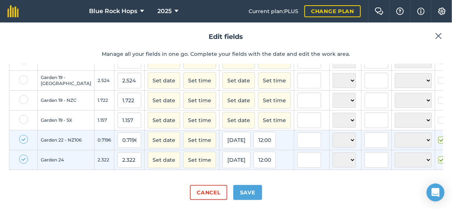
scroll to position [60, 0]
click at [23, 135] on label at bounding box center [23, 139] width 9 height 9
click at [23, 135] on input "checkbox" at bounding box center [21, 137] width 5 height 5
checkbox input "false"
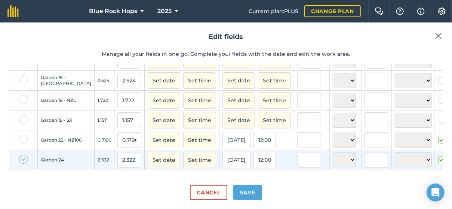
click at [19, 155] on label at bounding box center [23, 159] width 9 height 9
click at [19, 155] on input "checkbox" at bounding box center [21, 157] width 5 height 5
checkbox input "false"
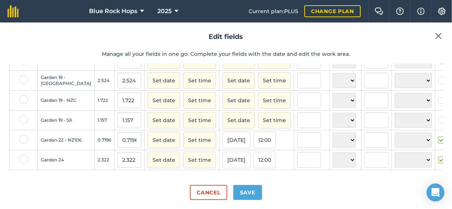
click at [24, 115] on label at bounding box center [23, 119] width 9 height 9
click at [24, 115] on input "checkbox" at bounding box center [21, 117] width 5 height 5
checkbox input "true"
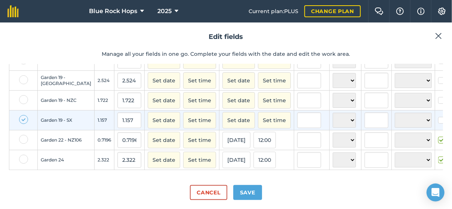
click at [21, 95] on label at bounding box center [23, 99] width 9 height 9
click at [21, 95] on input "checkbox" at bounding box center [21, 97] width 5 height 5
checkbox input "true"
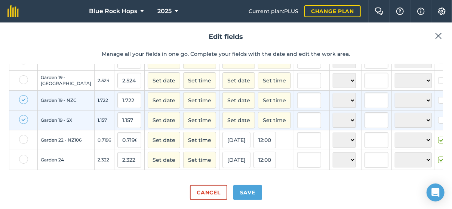
click at [24, 75] on label at bounding box center [23, 79] width 9 height 9
click at [24, 75] on input "checkbox" at bounding box center [21, 77] width 5 height 5
checkbox input "true"
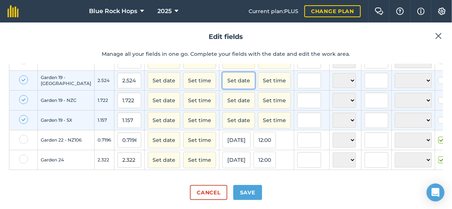
click at [223, 72] on button "Set date" at bounding box center [239, 80] width 33 height 16
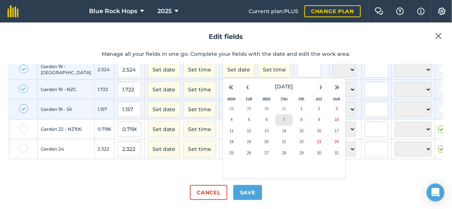
click at [276, 122] on button "7" at bounding box center [285, 119] width 18 height 11
checkbox input "true"
type input "[PERSON_NAME]"
checkbox input "true"
type input "[PERSON_NAME]"
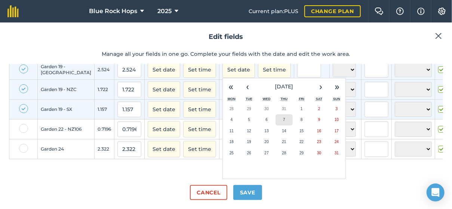
checkbox input "true"
type input "[PERSON_NAME]"
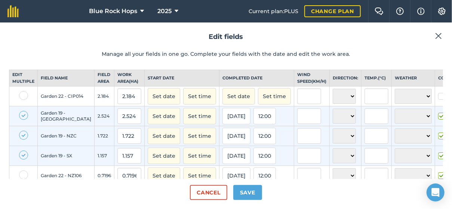
scroll to position [0, 0]
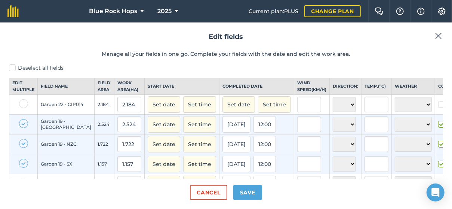
click at [23, 128] on label at bounding box center [23, 123] width 9 height 9
click at [23, 124] on input "checkbox" at bounding box center [21, 121] width 5 height 5
checkbox input "false"
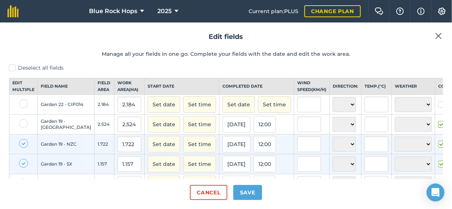
drag, startPoint x: 22, startPoint y: 149, endPoint x: 23, endPoint y: 161, distance: 11.7
click at [22, 148] on label at bounding box center [23, 143] width 9 height 9
click at [22, 144] on input "checkbox" at bounding box center [21, 141] width 5 height 5
checkbox input "false"
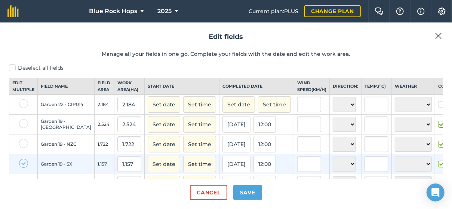
drag, startPoint x: 23, startPoint y: 170, endPoint x: 26, endPoint y: 113, distance: 56.6
click at [23, 168] on label at bounding box center [23, 163] width 9 height 9
click at [23, 164] on input "checkbox" at bounding box center [21, 161] width 5 height 5
checkbox input "false"
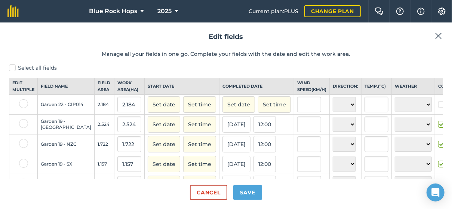
drag, startPoint x: 25, startPoint y: 109, endPoint x: 41, endPoint y: 109, distance: 16.1
click at [25, 108] on label at bounding box center [23, 103] width 9 height 9
click at [24, 104] on input "checkbox" at bounding box center [21, 101] width 5 height 5
checkbox input "true"
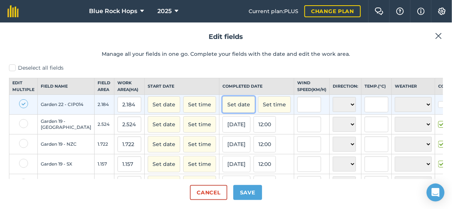
click at [223, 105] on button "Set date" at bounding box center [239, 104] width 33 height 16
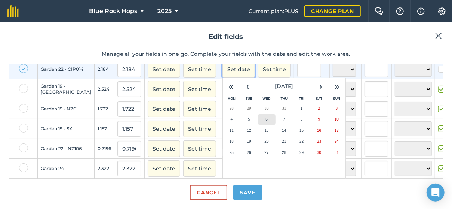
scroll to position [60, 0]
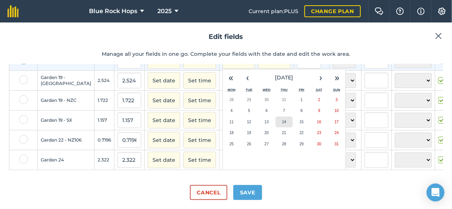
click at [276, 116] on button "14" at bounding box center [285, 121] width 18 height 11
checkbox input "true"
type input "[PERSON_NAME]"
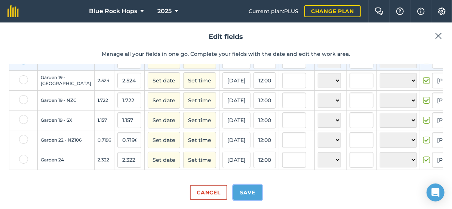
click at [245, 190] on button "Save" at bounding box center [248, 192] width 29 height 15
checkbox input "true"
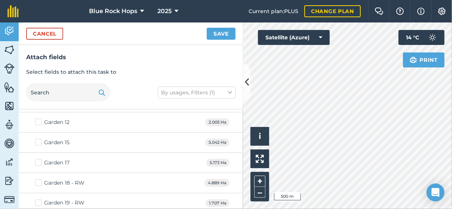
scroll to position [599, 0]
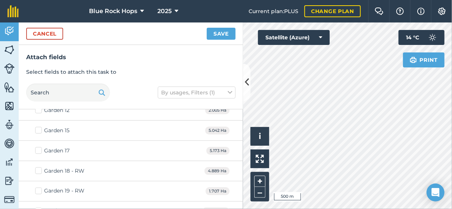
drag, startPoint x: 36, startPoint y: 164, endPoint x: 68, endPoint y: 164, distance: 31.8
click at [37, 167] on label "Garden 18 - RW" at bounding box center [59, 171] width 49 height 8
click at [37, 167] on input "Garden 18 - RW" at bounding box center [37, 169] width 5 height 5
checkbox input "true"
click at [222, 30] on button "Save" at bounding box center [221, 34] width 29 height 12
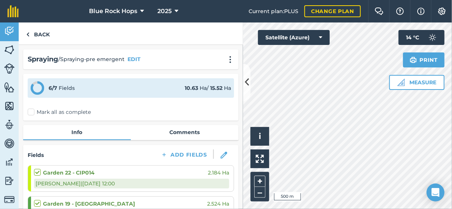
click at [33, 111] on label "Mark all as complete" at bounding box center [59, 112] width 63 height 8
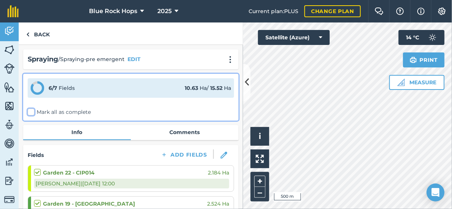
click at [33, 111] on input "Mark all as complete" at bounding box center [30, 110] width 5 height 5
checkbox input "false"
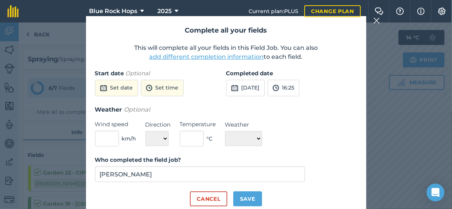
click at [217, 55] on button "add different completion information" at bounding box center [207, 56] width 115 height 9
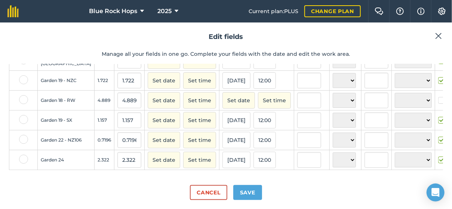
scroll to position [81, 0]
click at [223, 92] on button "Set date" at bounding box center [239, 100] width 33 height 16
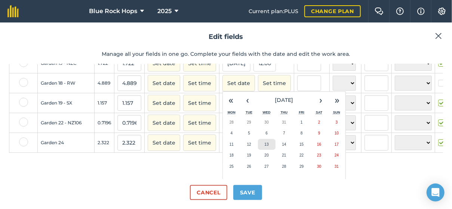
click at [258, 150] on button "13" at bounding box center [267, 144] width 18 height 11
checkbox input "true"
type input "[PERSON_NAME]"
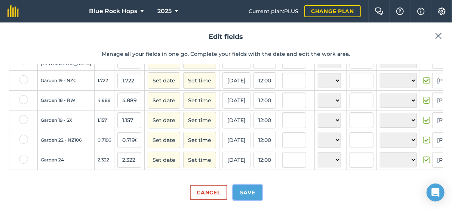
click at [247, 190] on button "Save" at bounding box center [248, 192] width 29 height 15
checkbox input "true"
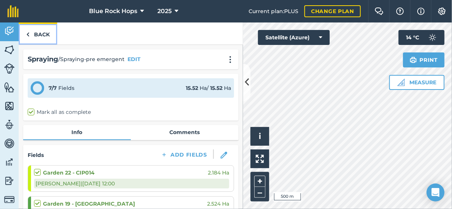
click at [38, 34] on link "Back" at bounding box center [38, 33] width 39 height 22
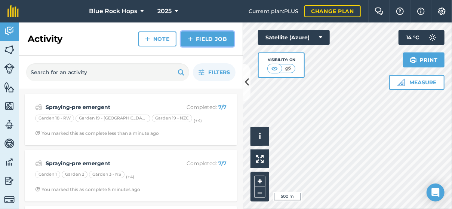
click at [198, 39] on link "Field Job" at bounding box center [207, 38] width 53 height 15
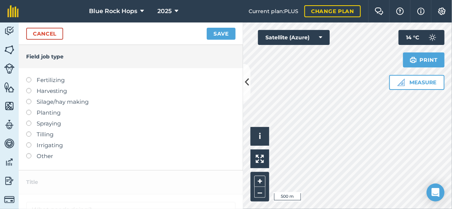
click at [30, 121] on label at bounding box center [31, 121] width 10 height 0
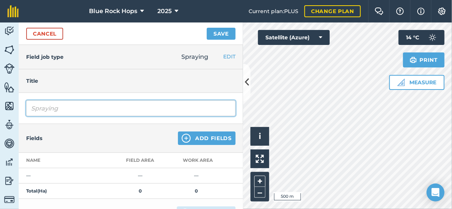
click at [68, 109] on input "Spraying" at bounding box center [131, 108] width 210 height 16
type input "Spraying pre emergent broad spray"
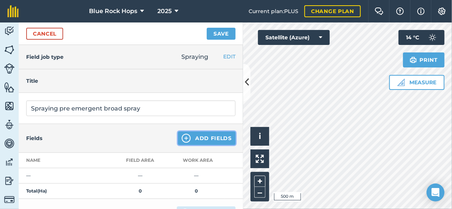
click at [212, 135] on button "Add Fields" at bounding box center [207, 137] width 58 height 13
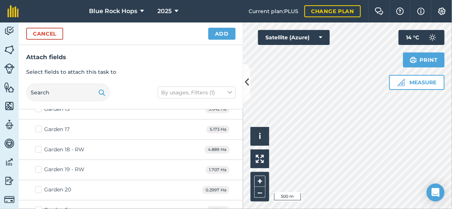
scroll to position [636, 0]
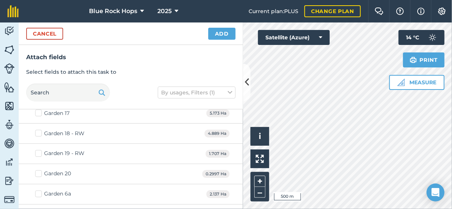
drag, startPoint x: 40, startPoint y: 147, endPoint x: 48, endPoint y: 147, distance: 7.5
click at [44, 150] on label "Garden 19 - RW" at bounding box center [59, 154] width 49 height 8
click at [36, 150] on label "Garden 19 - RW" at bounding box center [59, 154] width 49 height 8
click at [36, 150] on input "Garden 19 - RW" at bounding box center [37, 152] width 5 height 5
checkbox input "true"
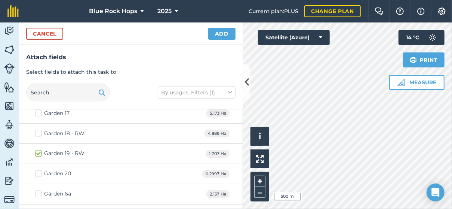
click at [40, 170] on label "Garden 20" at bounding box center [53, 174] width 36 height 8
click at [40, 170] on input "Garden 20" at bounding box center [37, 172] width 5 height 5
checkbox input "true"
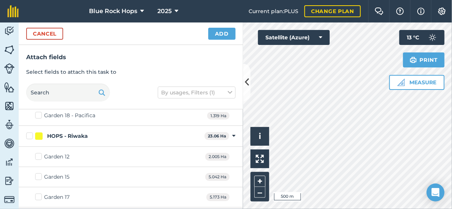
scroll to position [561, 0]
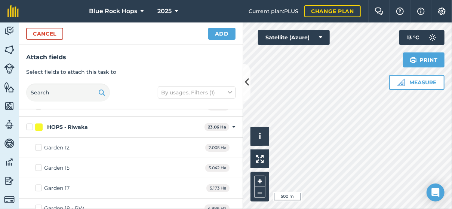
click at [40, 164] on label "Garden 15" at bounding box center [52, 168] width 34 height 8
click at [40, 164] on input "Garden 15" at bounding box center [37, 166] width 5 height 5
checkbox input "true"
click at [39, 184] on label "Garden 17" at bounding box center [52, 188] width 34 height 8
click at [39, 184] on input "Garden 17" at bounding box center [37, 186] width 5 height 5
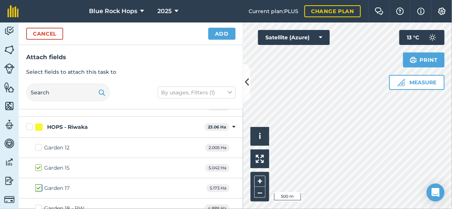
checkbox input "true"
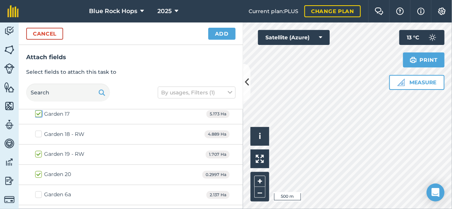
scroll to position [582, 0]
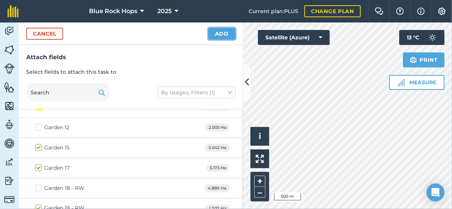
click at [223, 33] on button "Add" at bounding box center [221, 34] width 27 height 12
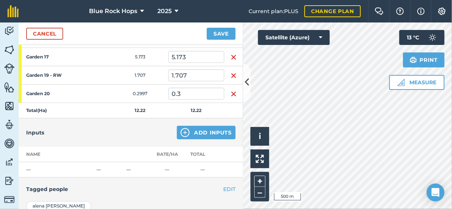
scroll to position [187, 0]
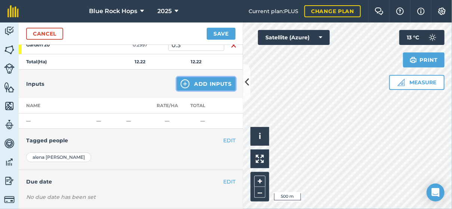
click at [201, 84] on button "Add Inputs" at bounding box center [206, 83] width 59 height 13
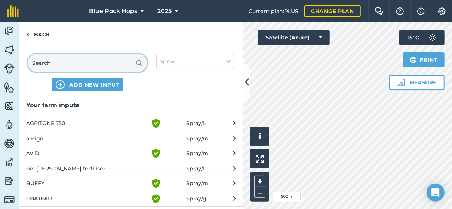
click at [61, 65] on input "text" at bounding box center [88, 63] width 120 height 18
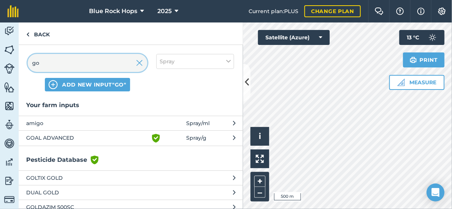
type input "go"
click at [57, 134] on span "GOAL ADVANCED" at bounding box center [87, 138] width 122 height 9
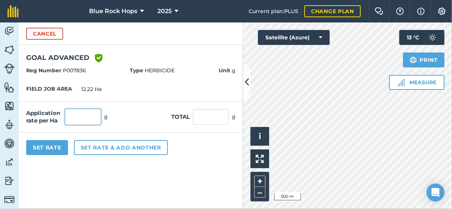
click at [86, 114] on input "text" at bounding box center [83, 117] width 36 height 16
click at [108, 118] on div "Application rate per Ha g Total g" at bounding box center [131, 116] width 225 height 31
click at [44, 33] on button "Cancel" at bounding box center [44, 34] width 37 height 12
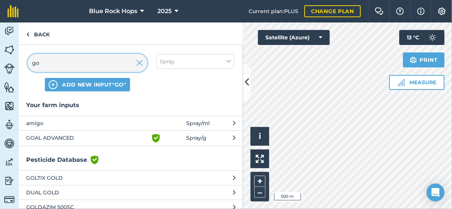
click at [62, 63] on input "go" at bounding box center [88, 63] width 120 height 18
type input "g"
type input "oxy"
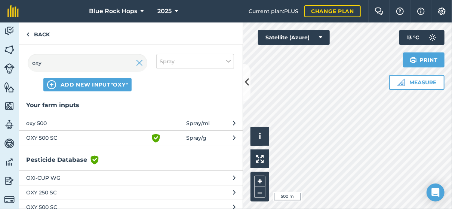
click at [41, 122] on span "oxy 500" at bounding box center [87, 123] width 122 height 8
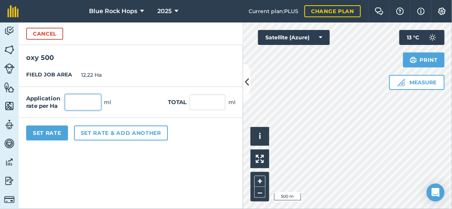
click at [91, 107] on input "text" at bounding box center [83, 102] width 36 height 16
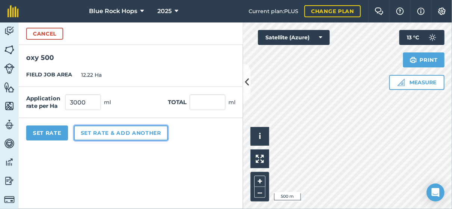
type input "3,000"
type input "36,660"
click at [98, 134] on button "Set rate & add another" at bounding box center [121, 132] width 94 height 15
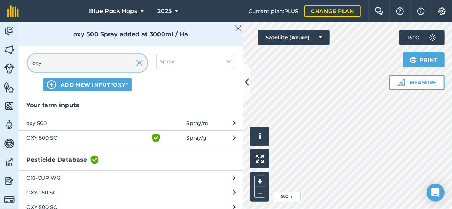
click at [72, 60] on input "oxy" at bounding box center [88, 63] width 120 height 18
type input "o"
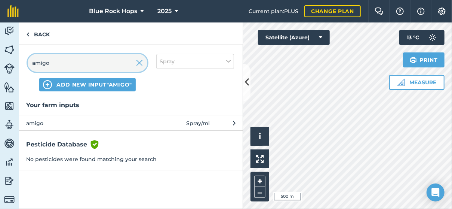
type input "amigo"
click at [42, 122] on span "amigo" at bounding box center [87, 123] width 122 height 8
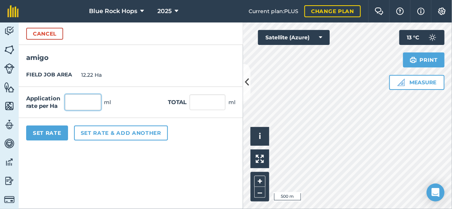
click at [89, 100] on input "text" at bounding box center [83, 102] width 36 height 16
type input "300"
type input "3,666"
click at [43, 130] on button "Set Rate" at bounding box center [47, 132] width 42 height 15
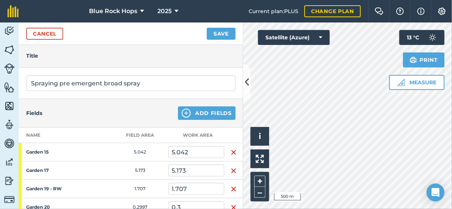
scroll to position [0, 0]
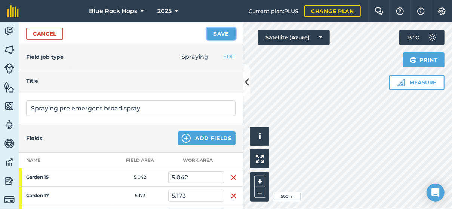
click at [224, 32] on button "Save" at bounding box center [221, 34] width 29 height 12
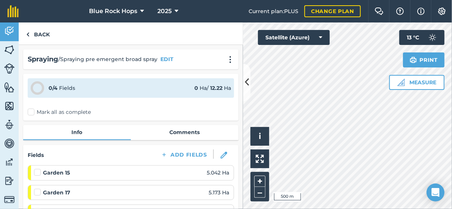
click at [33, 111] on label "Mark all as complete" at bounding box center [59, 112] width 63 height 8
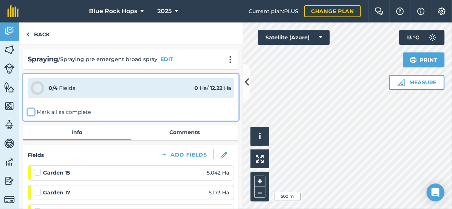
click at [33, 111] on input "Mark all as complete" at bounding box center [30, 110] width 5 height 5
checkbox input "false"
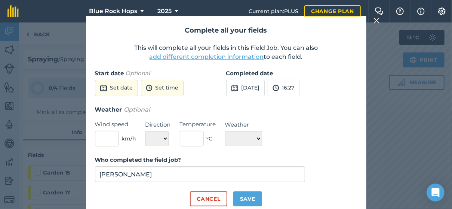
click at [219, 56] on button "add different completion information" at bounding box center [207, 56] width 115 height 9
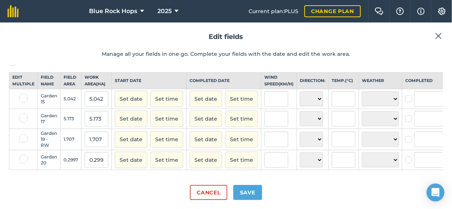
scroll to position [17, 0]
click at [19, 94] on label at bounding box center [23, 98] width 9 height 9
click at [19, 94] on input "checkbox" at bounding box center [21, 96] width 5 height 5
checkbox input "true"
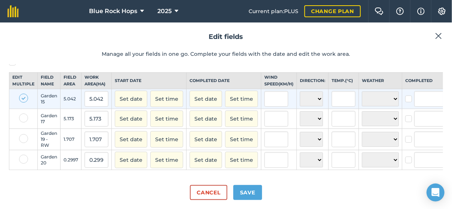
click at [21, 113] on label at bounding box center [23, 117] width 9 height 9
click at [21, 113] on input "checkbox" at bounding box center [21, 115] width 5 height 5
checkbox input "true"
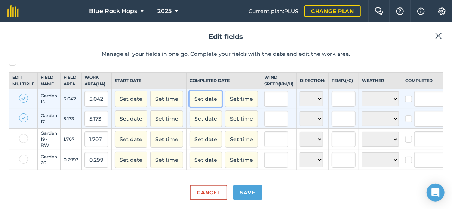
click at [207, 91] on button "Set date" at bounding box center [206, 99] width 33 height 16
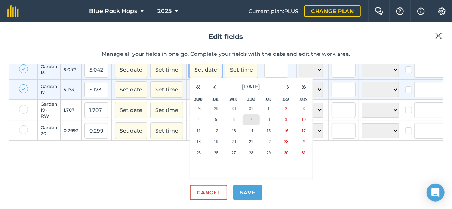
scroll to position [47, 0]
click at [215, 118] on abbr "5" at bounding box center [216, 120] width 2 height 4
checkbox input "true"
type input "[PERSON_NAME]"
checkbox input "true"
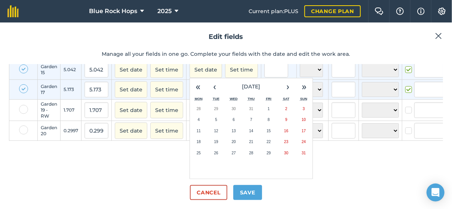
type input "[PERSON_NAME]"
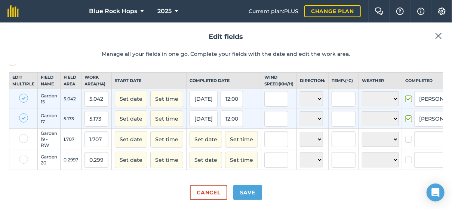
scroll to position [17, 0]
click at [22, 94] on label at bounding box center [23, 98] width 9 height 9
click at [22, 94] on input "checkbox" at bounding box center [21, 96] width 5 height 5
checkbox input "false"
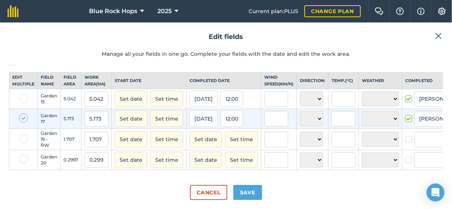
drag, startPoint x: 22, startPoint y: 110, endPoint x: 53, endPoint y: 122, distance: 33.2
click at [24, 113] on label at bounding box center [23, 117] width 9 height 9
click at [24, 113] on input "checkbox" at bounding box center [21, 115] width 5 height 5
checkbox input "false"
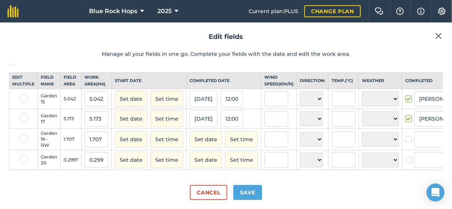
click at [24, 134] on label at bounding box center [23, 138] width 9 height 9
click at [24, 134] on input "checkbox" at bounding box center [21, 136] width 5 height 5
checkbox input "true"
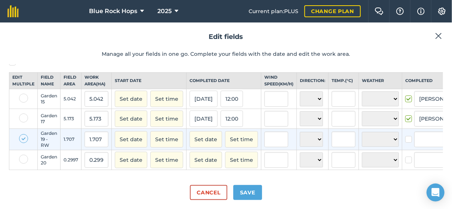
drag, startPoint x: 21, startPoint y: 151, endPoint x: 88, endPoint y: 151, distance: 67.0
click at [22, 155] on label at bounding box center [23, 159] width 9 height 9
click at [22, 155] on input "checkbox" at bounding box center [21, 157] width 5 height 5
checkbox input "true"
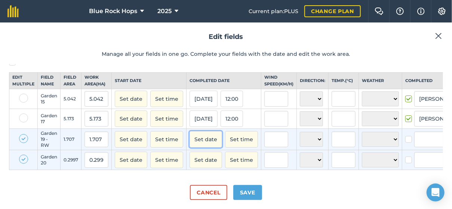
click at [202, 131] on button "Set date" at bounding box center [206, 139] width 33 height 16
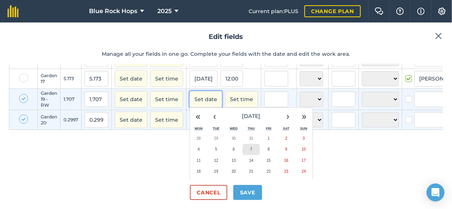
scroll to position [55, 0]
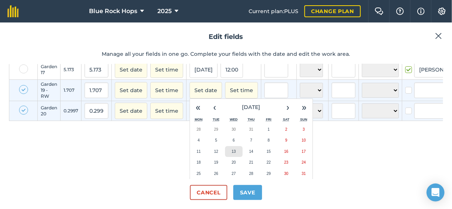
click at [232, 153] on abbr "13" at bounding box center [234, 151] width 4 height 4
checkbox input "true"
type input "[PERSON_NAME]"
checkbox input "true"
type input "[PERSON_NAME]"
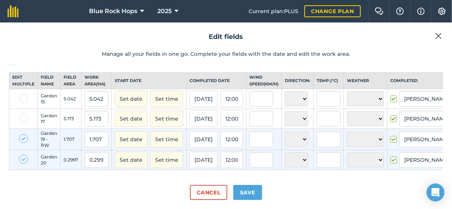
scroll to position [17, 0]
click at [243, 189] on button "Save" at bounding box center [248, 192] width 29 height 15
checkbox input "true"
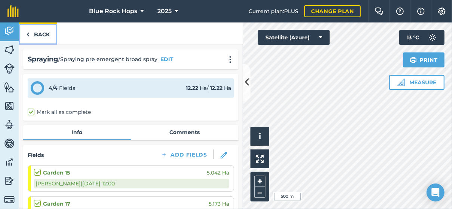
click at [39, 34] on link "Back" at bounding box center [38, 33] width 39 height 22
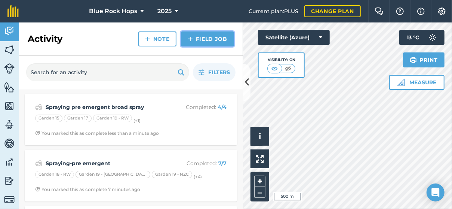
click at [205, 34] on link "Field Job" at bounding box center [207, 38] width 53 height 15
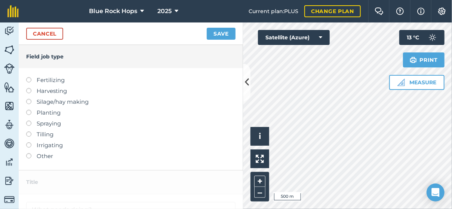
click at [31, 123] on label "Spraying" at bounding box center [131, 123] width 210 height 9
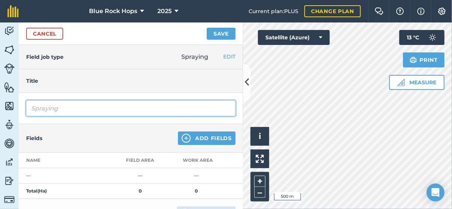
drag, startPoint x: 71, startPoint y: 108, endPoint x: 60, endPoint y: 110, distance: 11.1
click at [70, 108] on input "Spraying" at bounding box center [131, 108] width 210 height 16
type input "Spraying- pre emergent G16"
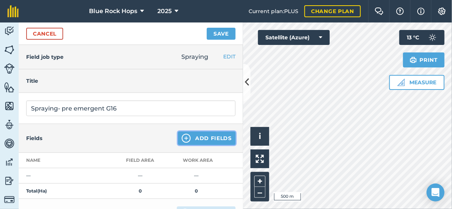
click at [192, 133] on button "Add Fields" at bounding box center [207, 137] width 58 height 13
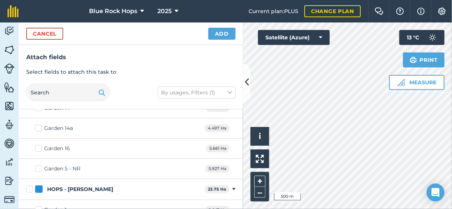
scroll to position [225, 0]
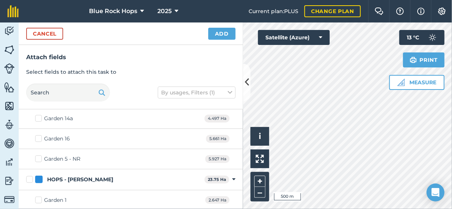
click at [37, 135] on label "Garden 16" at bounding box center [52, 139] width 35 height 8
click at [37, 135] on input "Garden 16" at bounding box center [37, 137] width 5 height 5
checkbox input "true"
click at [221, 34] on button "Add" at bounding box center [221, 34] width 27 height 12
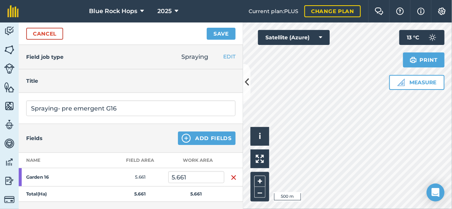
scroll to position [150, 0]
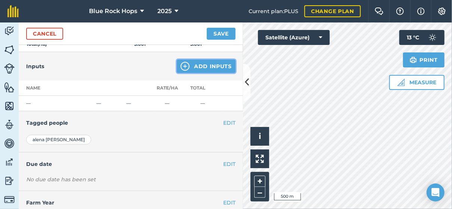
click at [211, 66] on button "Add Inputs" at bounding box center [206, 66] width 59 height 13
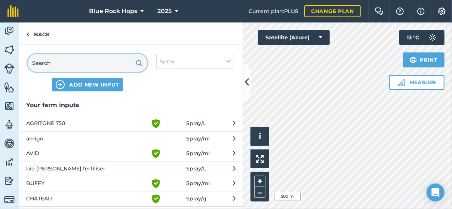
click at [65, 57] on input "text" at bounding box center [88, 63] width 120 height 18
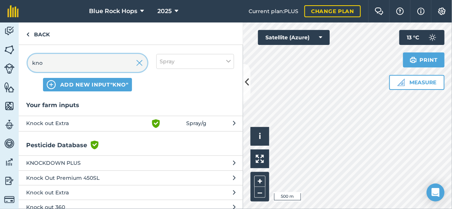
type input "kno"
click at [54, 122] on span "Knock out Extra" at bounding box center [87, 123] width 122 height 9
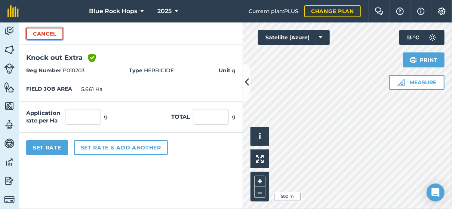
click at [45, 30] on button "Cancel" at bounding box center [44, 34] width 37 height 12
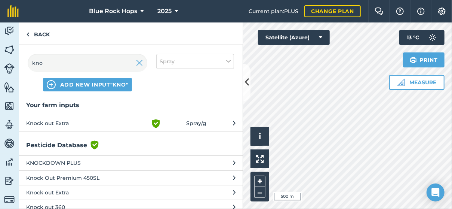
click at [200, 120] on span "Spray / g" at bounding box center [196, 123] width 20 height 9
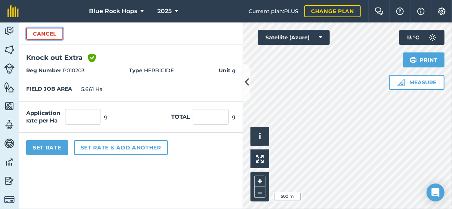
click at [51, 30] on button "Cancel" at bounding box center [44, 34] width 37 height 12
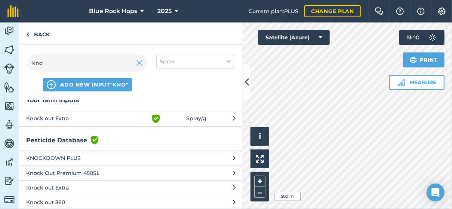
scroll to position [0, 0]
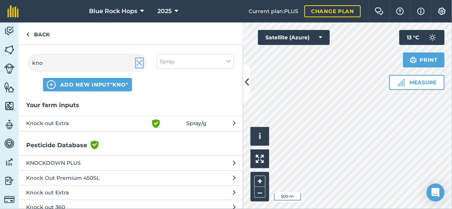
click at [140, 62] on img at bounding box center [139, 62] width 7 height 9
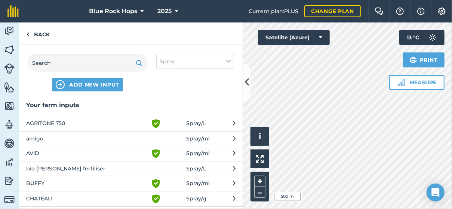
click at [140, 61] on img at bounding box center [139, 62] width 7 height 9
click at [45, 32] on link "Back" at bounding box center [38, 33] width 39 height 22
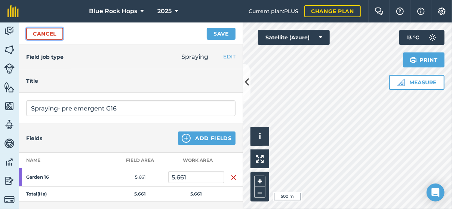
click at [43, 33] on link "Cancel" at bounding box center [44, 34] width 37 height 12
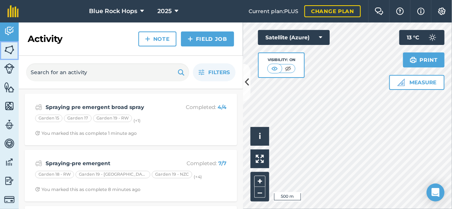
click at [11, 49] on img at bounding box center [9, 49] width 10 height 11
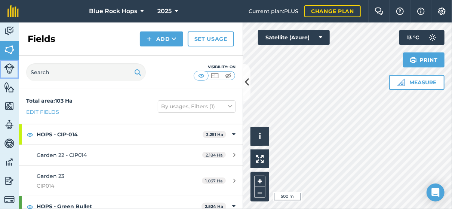
click at [9, 68] on img at bounding box center [9, 68] width 10 height 10
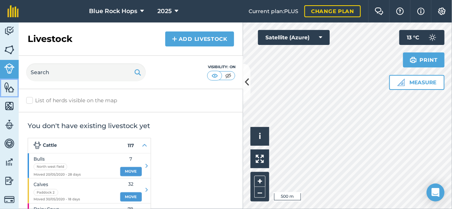
click at [9, 86] on img at bounding box center [9, 87] width 10 height 11
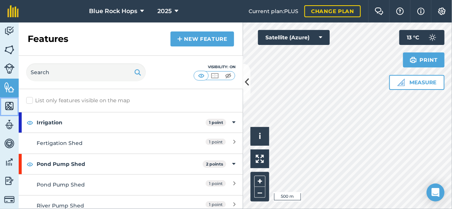
click at [9, 106] on img at bounding box center [9, 105] width 10 height 11
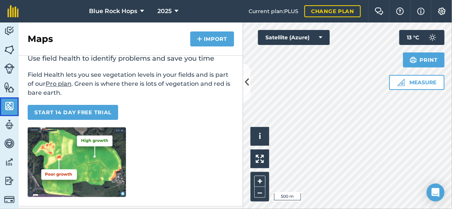
scroll to position [150, 0]
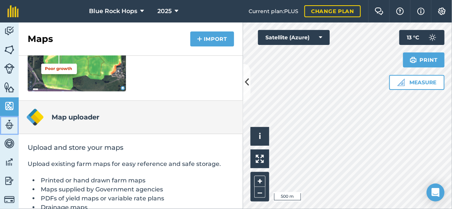
click at [6, 124] on img at bounding box center [9, 124] width 10 height 11
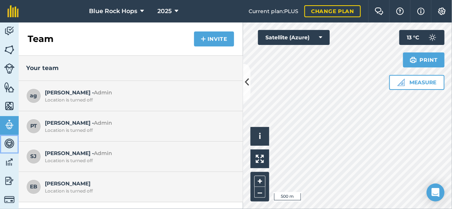
click at [7, 141] on img at bounding box center [9, 143] width 10 height 11
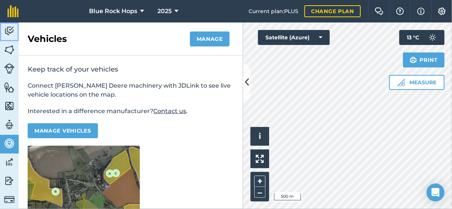
click at [11, 27] on img at bounding box center [9, 30] width 10 height 11
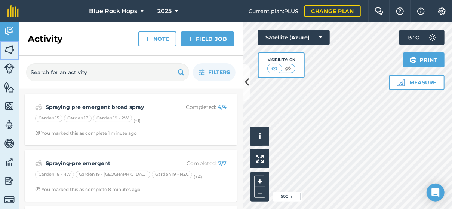
click at [10, 52] on img at bounding box center [9, 49] width 10 height 11
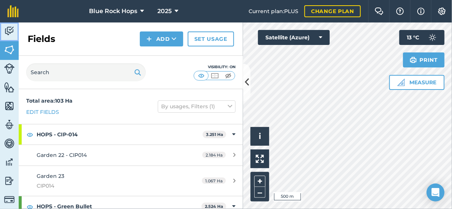
click at [10, 26] on img at bounding box center [9, 30] width 10 height 11
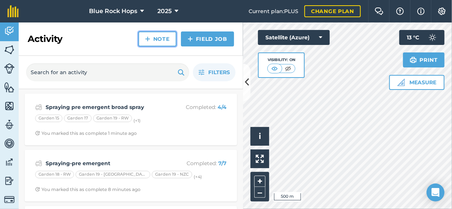
click at [161, 39] on link "Note" at bounding box center [157, 38] width 38 height 15
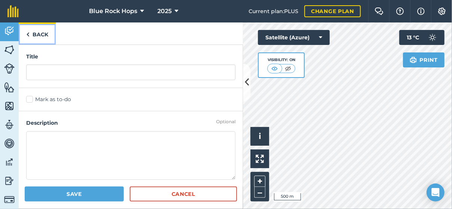
click at [31, 32] on link "Back" at bounding box center [37, 33] width 37 height 22
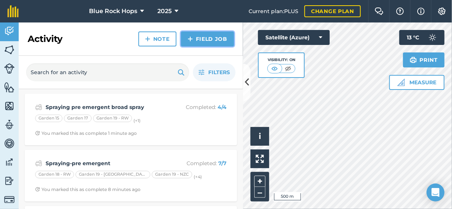
click at [207, 34] on link "Field Job" at bounding box center [207, 38] width 53 height 15
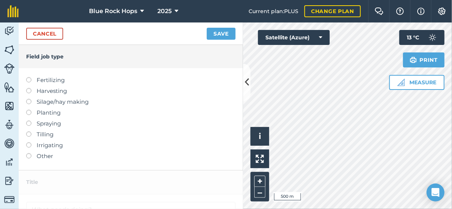
drag, startPoint x: 29, startPoint y: 122, endPoint x: 36, endPoint y: 122, distance: 6.7
click at [30, 121] on label at bounding box center [31, 121] width 10 height 0
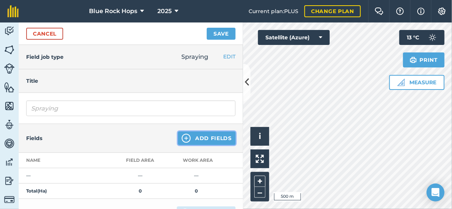
click at [199, 133] on button "Add Fields" at bounding box center [207, 137] width 58 height 13
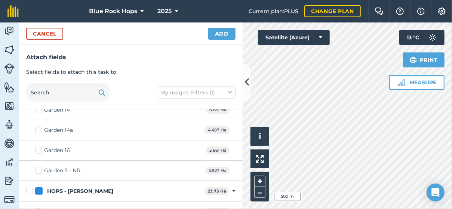
scroll to position [225, 0]
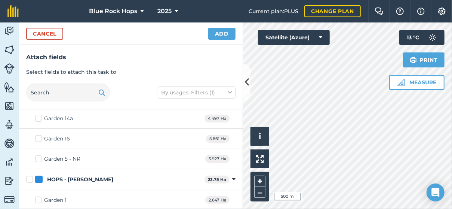
click at [41, 135] on label "Garden 16" at bounding box center [52, 139] width 35 height 8
click at [40, 135] on input "Garden 16" at bounding box center [37, 137] width 5 height 5
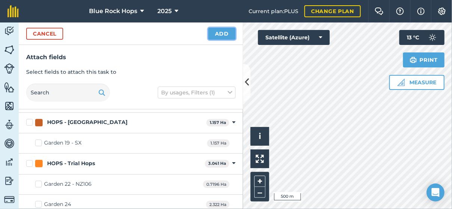
click at [225, 33] on button "Add" at bounding box center [221, 34] width 27 height 12
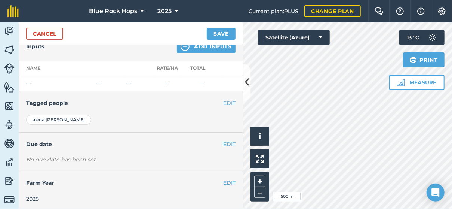
scroll to position [132, 0]
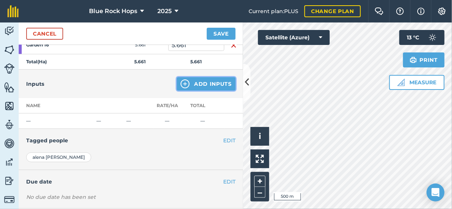
click at [211, 77] on button "Add Inputs" at bounding box center [206, 83] width 59 height 13
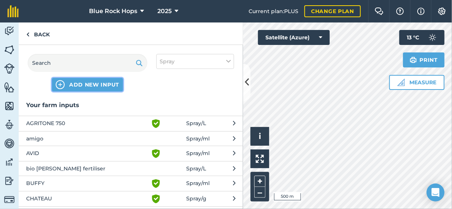
click at [113, 82] on span "ADD NEW INPUT" at bounding box center [94, 84] width 50 height 7
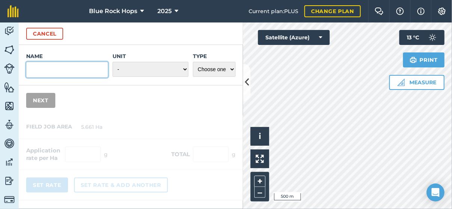
click at [63, 68] on input "Name" at bounding box center [67, 70] width 82 height 16
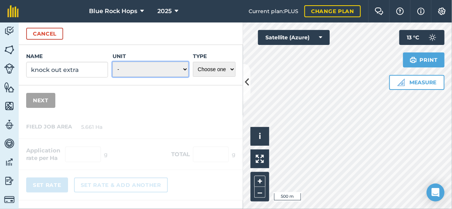
click at [185, 69] on select "- Grams/g Kilograms/kg Metric tonnes/t Millilitres/ml Litres/L Ounces/oz Pounds…" at bounding box center [151, 69] width 76 height 15
click at [113, 62] on select "- Grams/g Kilograms/kg Metric tonnes/t Millilitres/ml Litres/L Ounces/oz Pounds…" at bounding box center [151, 69] width 76 height 15
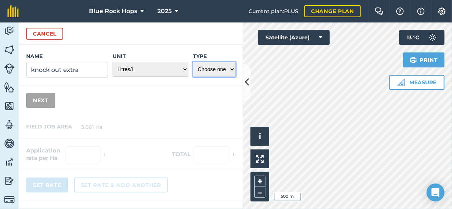
click at [232, 67] on select "Choose one Fertilizer Seed Spray Fuel Other" at bounding box center [214, 69] width 43 height 15
click at [193, 62] on select "Choose one Fertilizer Seed Spray Fuel Other" at bounding box center [214, 69] width 43 height 15
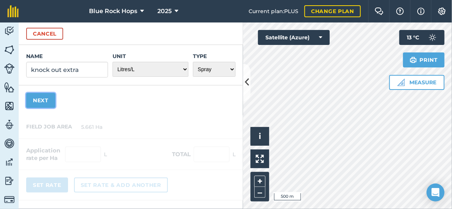
click at [36, 100] on button "Next" at bounding box center [40, 100] width 29 height 15
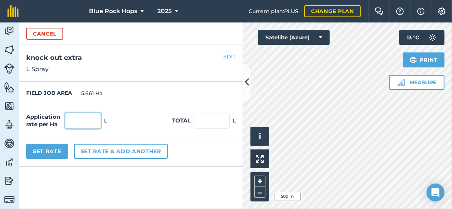
drag, startPoint x: 81, startPoint y: 119, endPoint x: 94, endPoint y: 116, distance: 13.3
click at [83, 118] on input "text" at bounding box center [83, 121] width 36 height 16
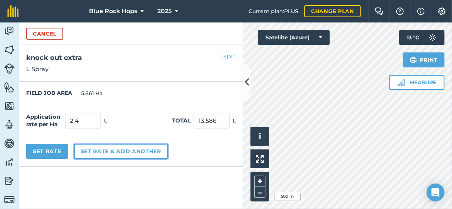
click at [115, 150] on button "Set rate & add another" at bounding box center [121, 151] width 94 height 15
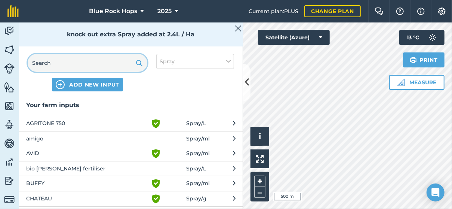
click at [66, 62] on input "text" at bounding box center [88, 63] width 120 height 18
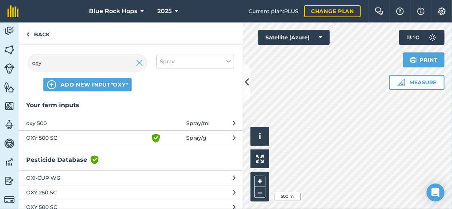
click at [42, 120] on span "oxy 500" at bounding box center [87, 123] width 122 height 8
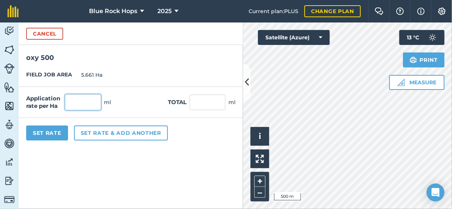
click at [70, 101] on input "text" at bounding box center [83, 102] width 36 height 16
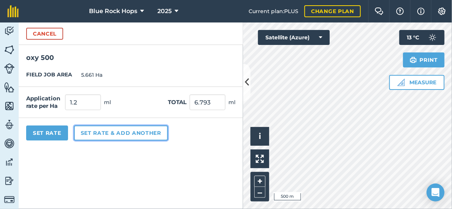
click at [98, 131] on button "Set rate & add another" at bounding box center [121, 132] width 94 height 15
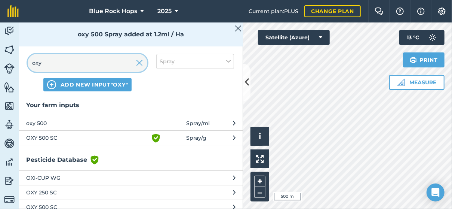
click at [61, 67] on input "oxy" at bounding box center [88, 63] width 120 height 18
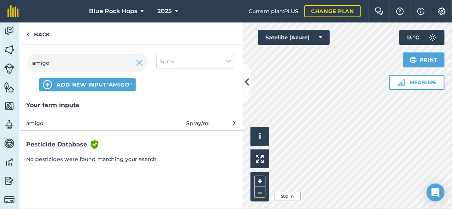
click at [34, 120] on span "amigo" at bounding box center [87, 123] width 122 height 8
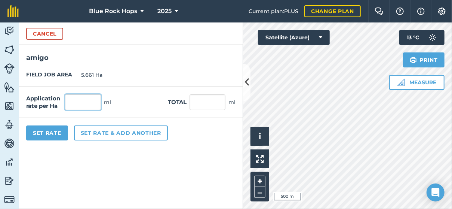
click at [91, 102] on input "text" at bounding box center [83, 102] width 36 height 16
click at [52, 131] on button "Set Rate" at bounding box center [47, 132] width 42 height 15
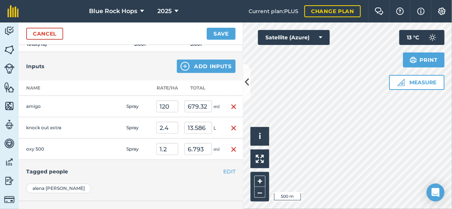
scroll to position [0, 0]
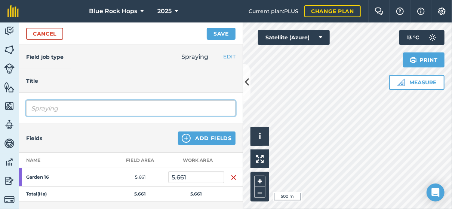
click at [84, 109] on input "Spraying" at bounding box center [131, 108] width 210 height 16
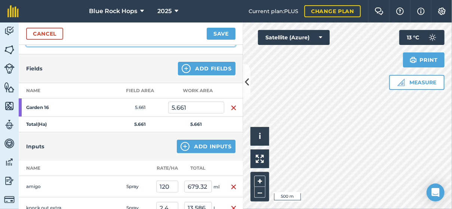
scroll to position [112, 0]
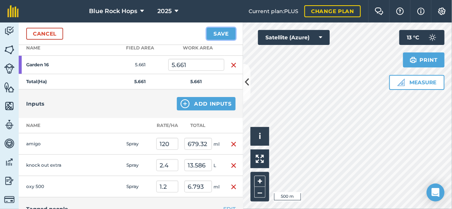
click at [224, 30] on button "Save" at bounding box center [221, 34] width 29 height 12
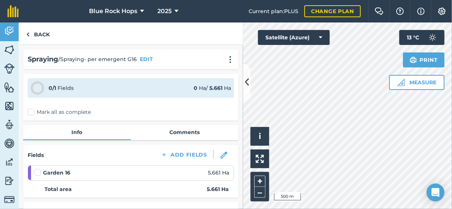
click at [31, 112] on label "Mark all as complete" at bounding box center [59, 112] width 63 height 8
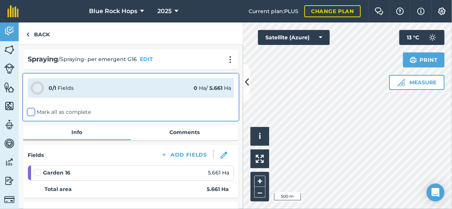
click at [31, 112] on input "Mark all as complete" at bounding box center [30, 110] width 5 height 5
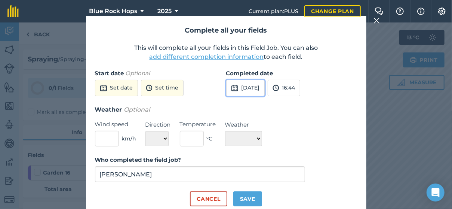
click at [264, 85] on button "[DATE]" at bounding box center [245, 88] width 39 height 16
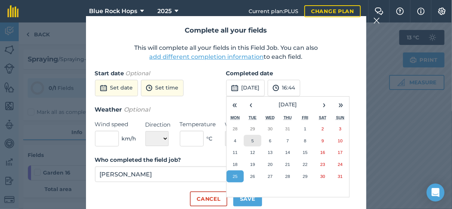
click at [255, 140] on button "5" at bounding box center [253, 141] width 18 height 12
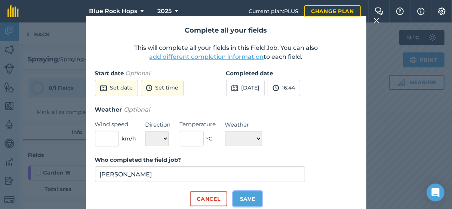
click at [249, 198] on button "Save" at bounding box center [248, 198] width 29 height 15
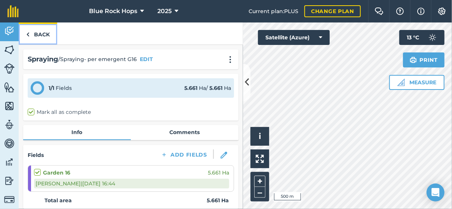
click at [38, 30] on link "Back" at bounding box center [38, 33] width 39 height 22
